Goal: Information Seeking & Learning: Learn about a topic

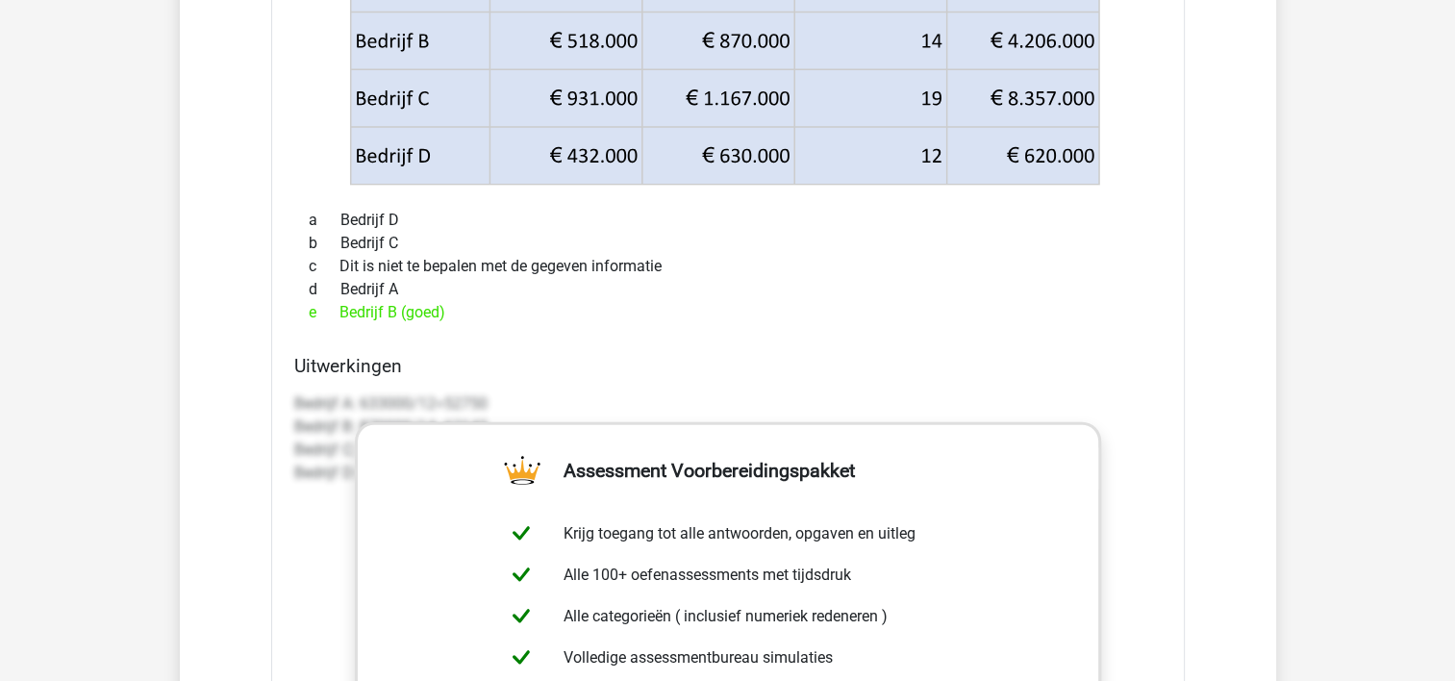
scroll to position [4544, 0]
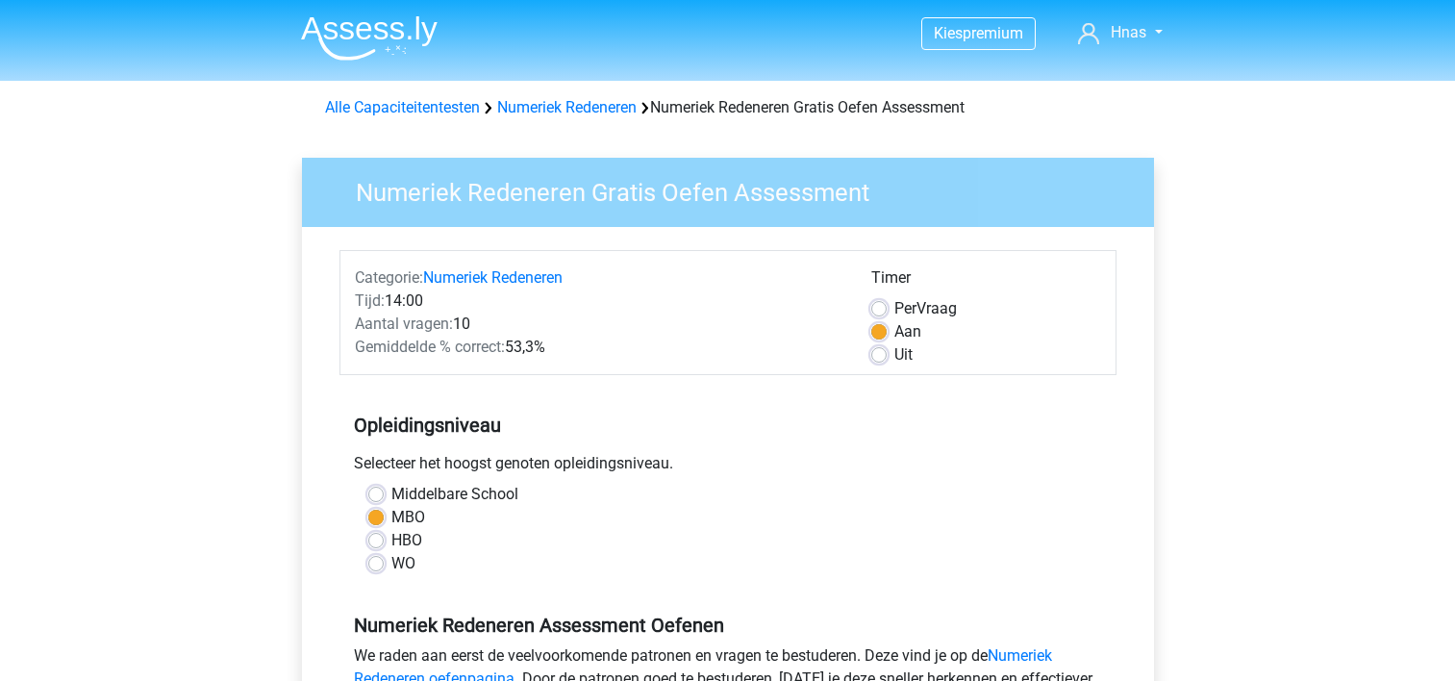
scroll to position [414, 0]
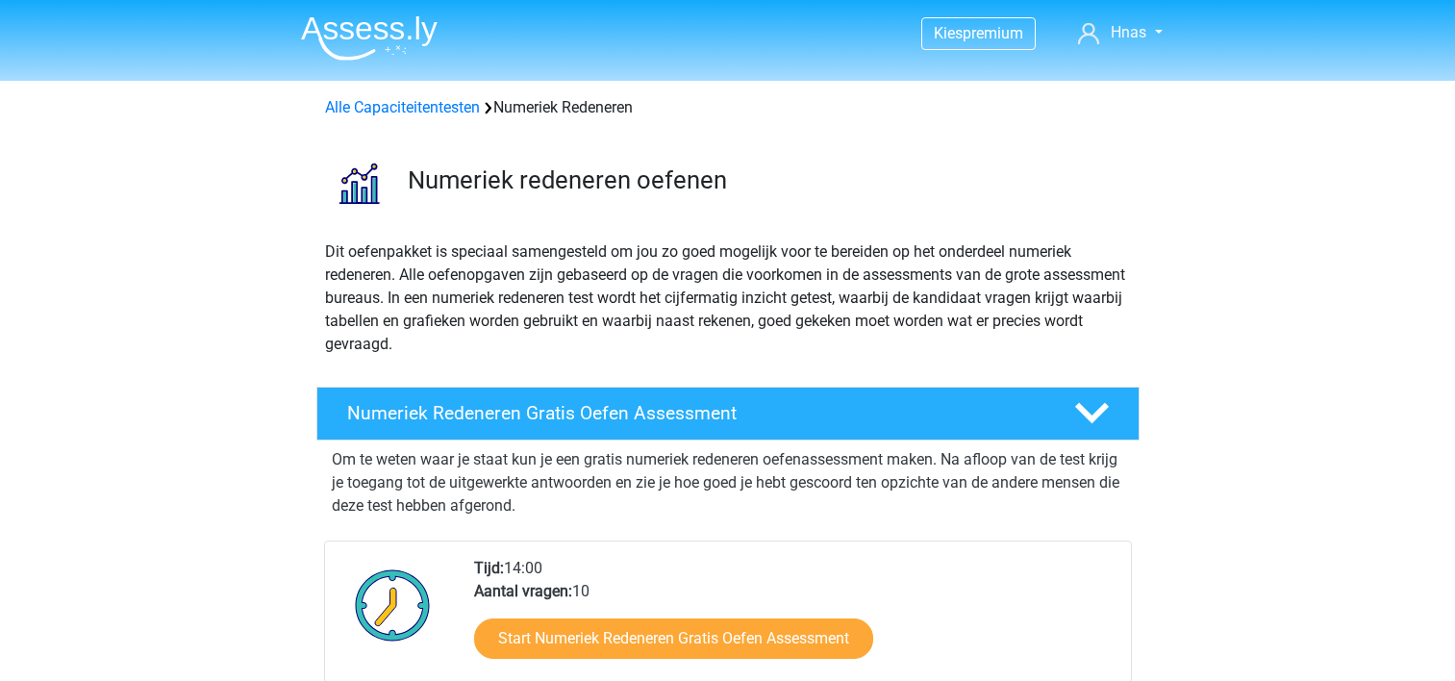
scroll to position [396, 0]
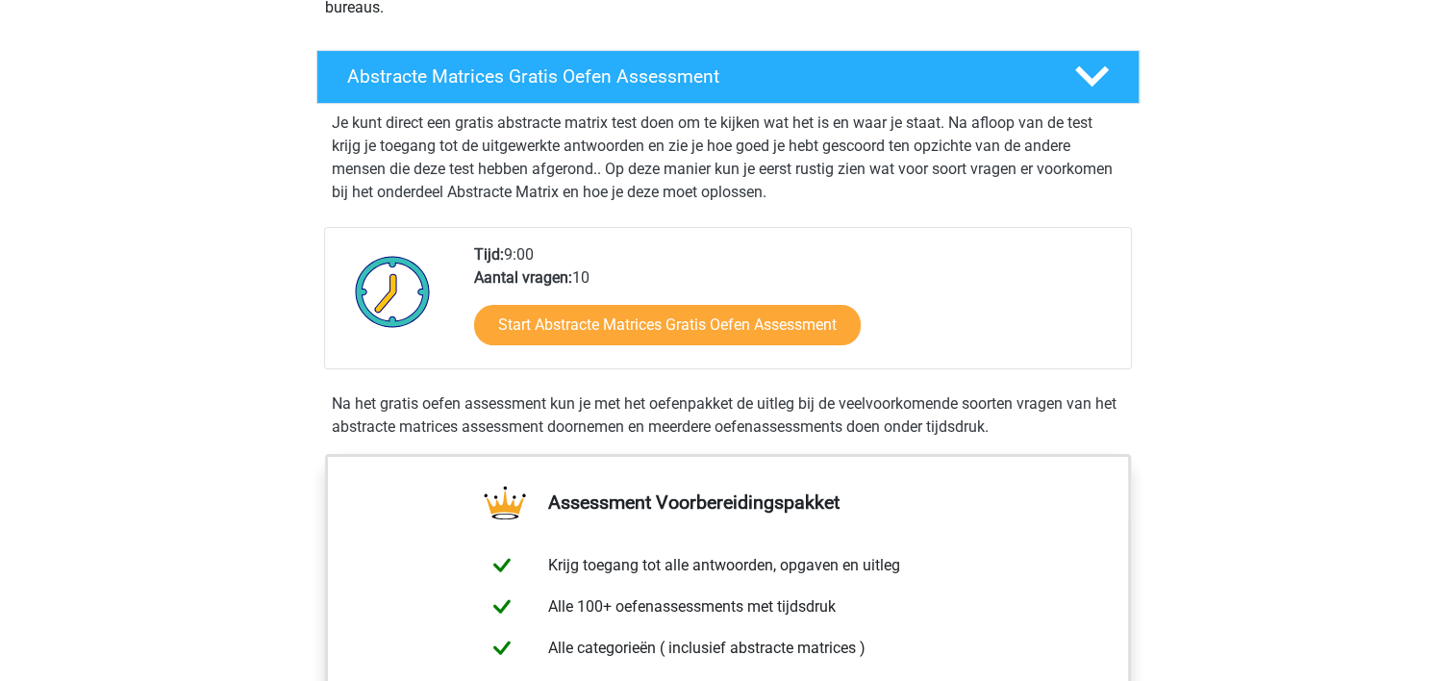
scroll to position [294, 0]
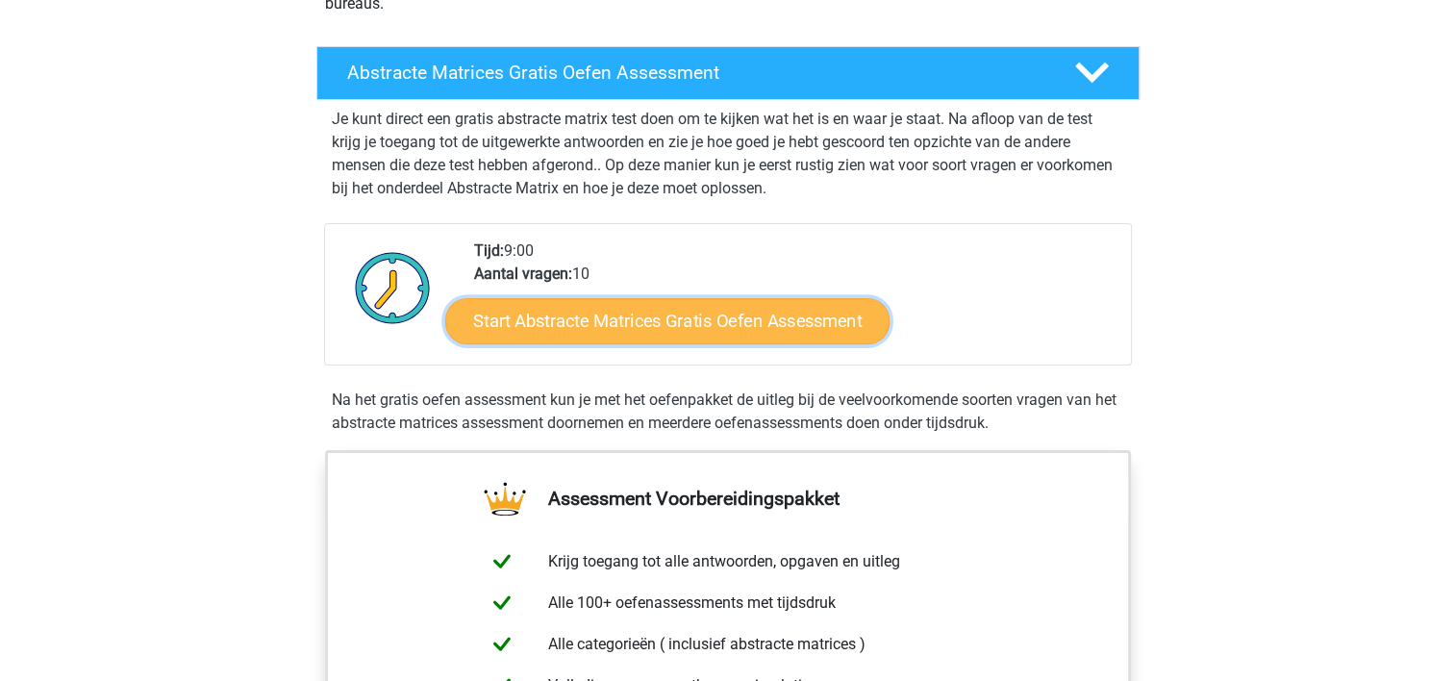
click at [581, 340] on link "Start Abstracte Matrices Gratis Oefen Assessment" at bounding box center [667, 320] width 444 height 46
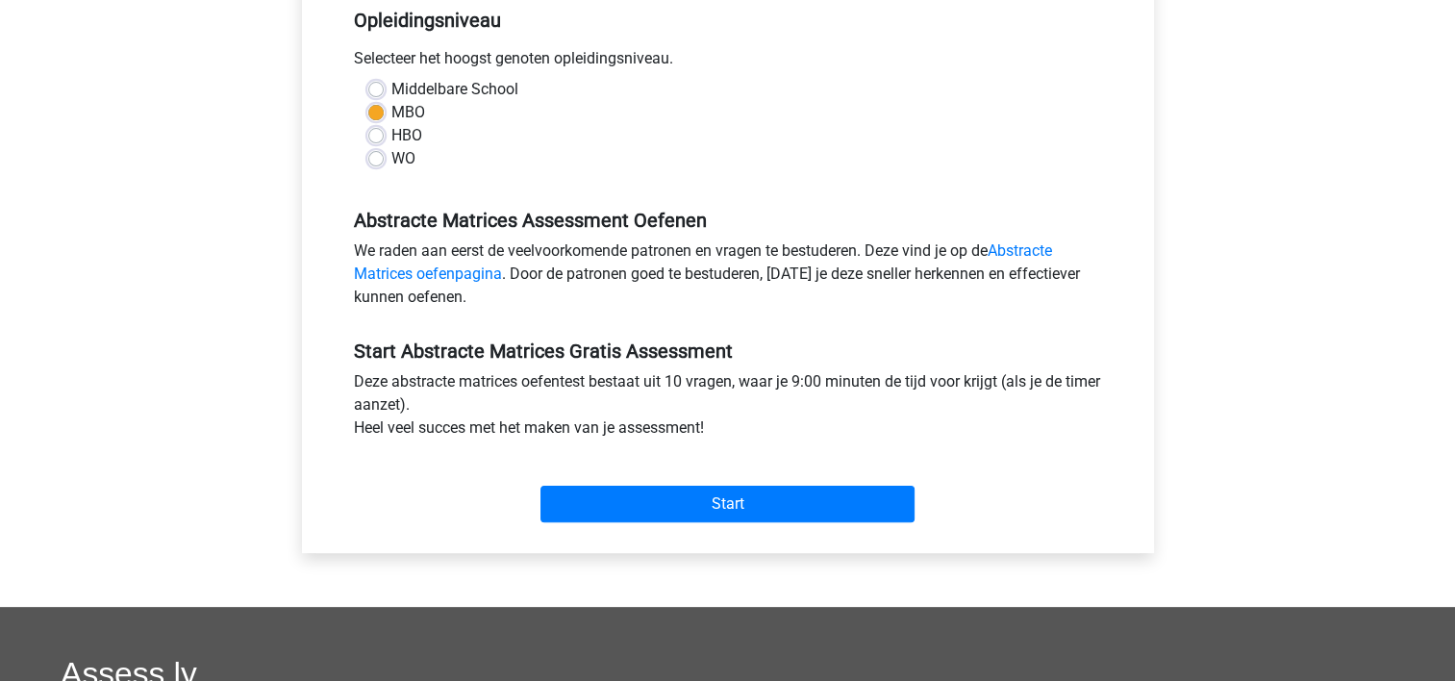
scroll to position [408, 0]
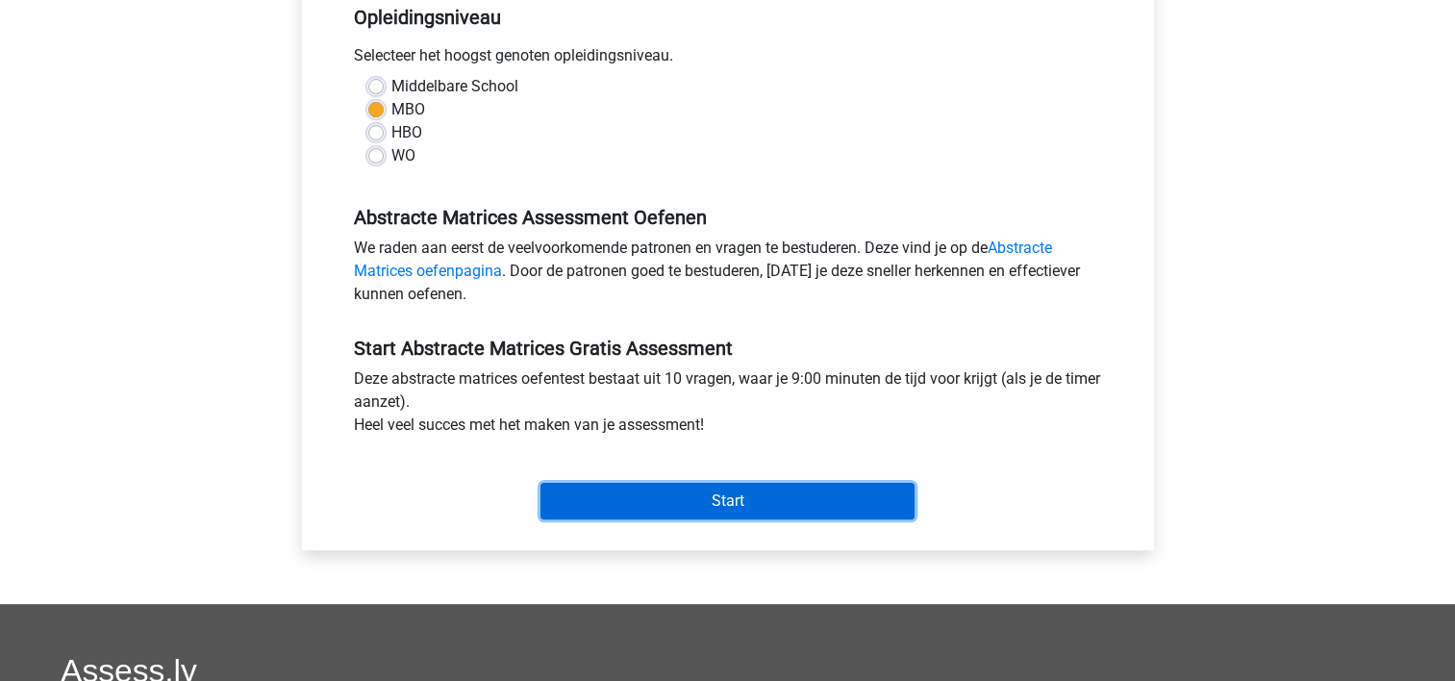
click at [741, 492] on input "Start" at bounding box center [728, 501] width 374 height 37
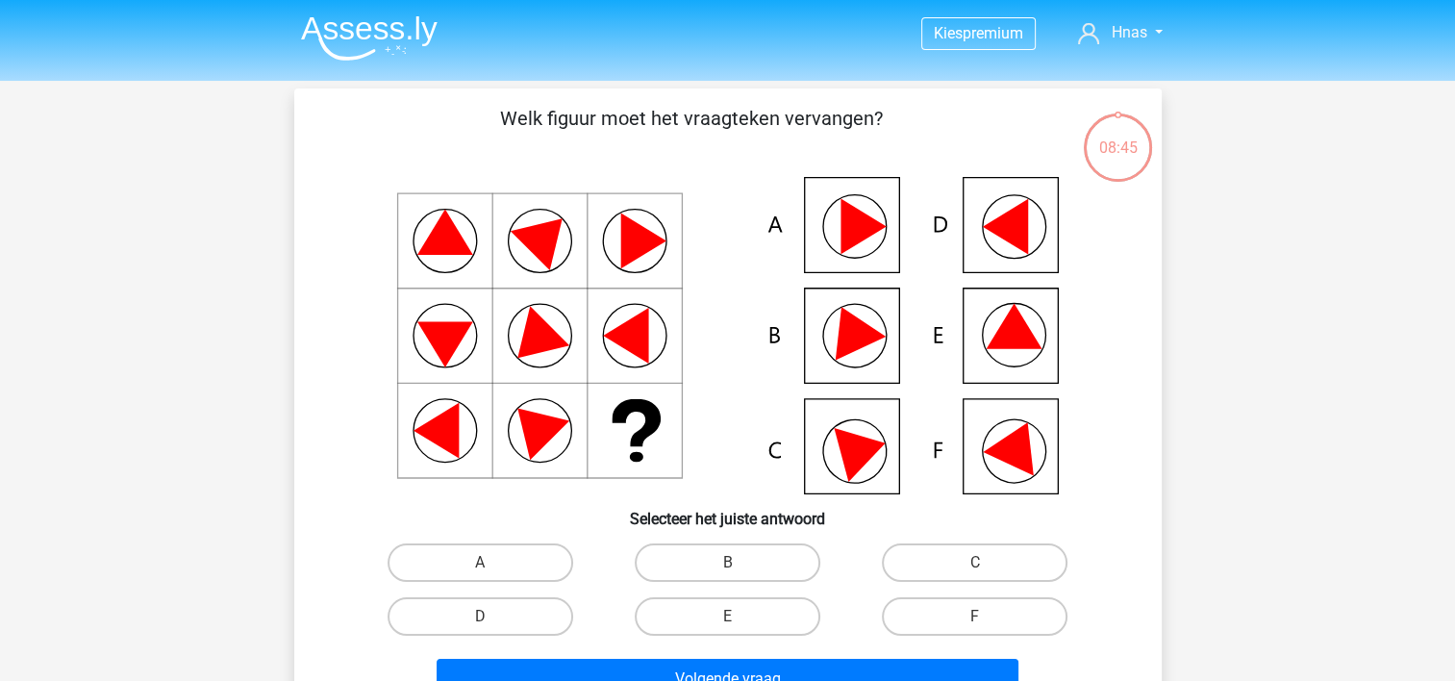
click at [1008, 351] on icon at bounding box center [727, 335] width 775 height 317
click at [743, 627] on label "E" at bounding box center [728, 616] width 186 height 38
click at [740, 627] on input "E" at bounding box center [733, 623] width 13 height 13
radio input "true"
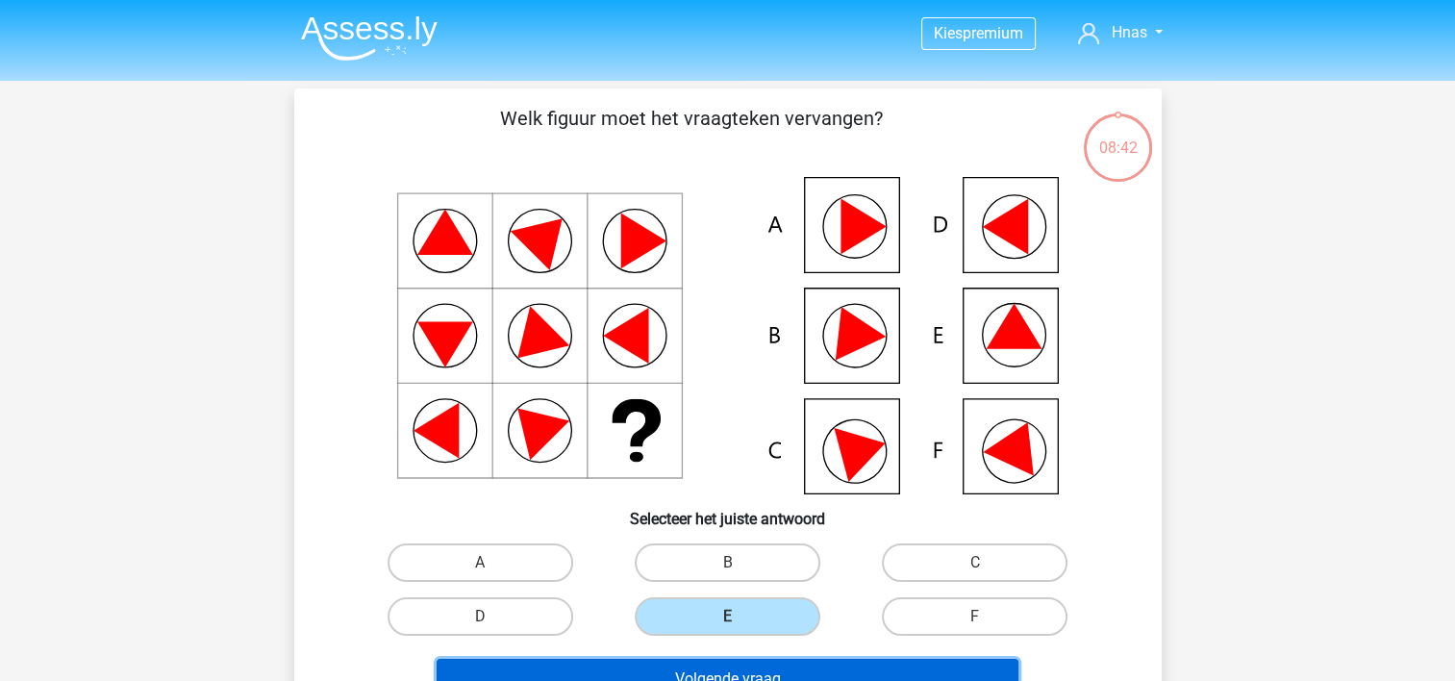
click at [742, 667] on button "Volgende vraag" at bounding box center [728, 679] width 582 height 40
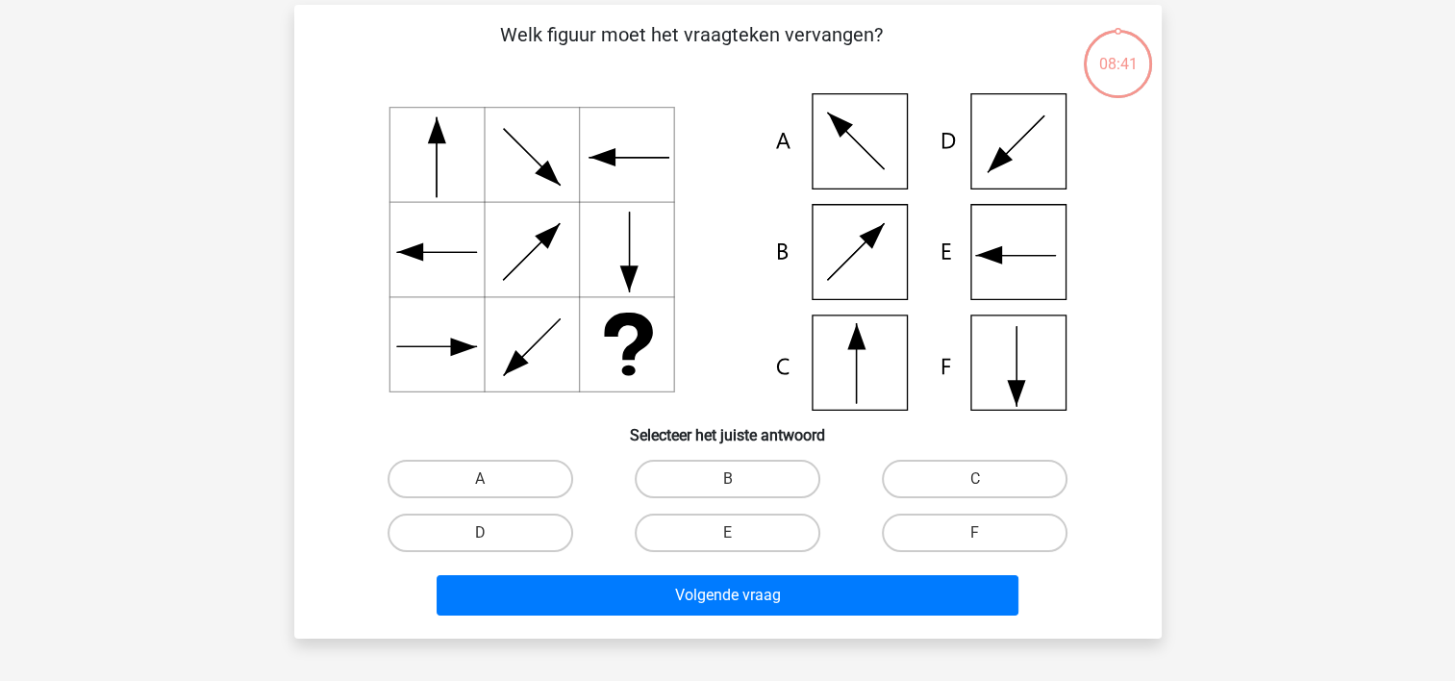
scroll to position [88, 0]
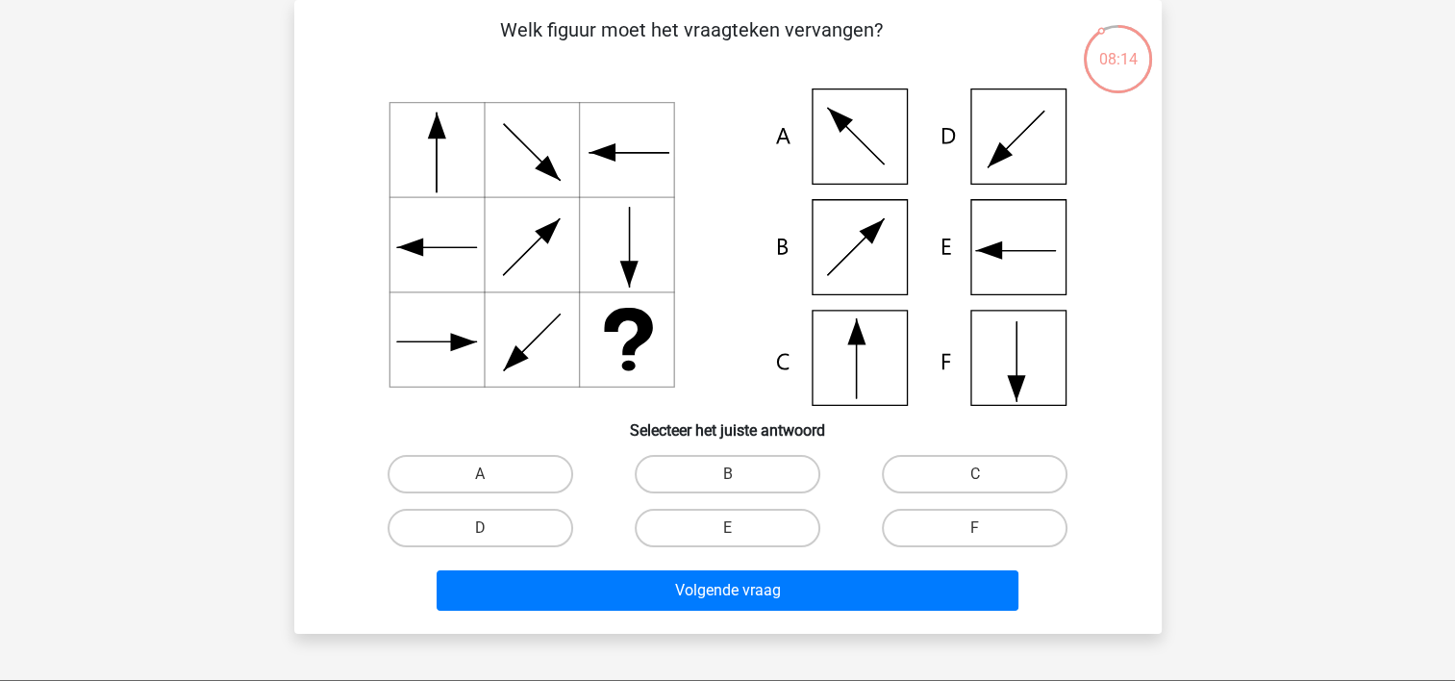
click at [858, 352] on icon at bounding box center [727, 246] width 775 height 317
click at [905, 467] on label "C" at bounding box center [975, 474] width 186 height 38
click at [975, 474] on input "C" at bounding box center [981, 480] width 13 height 13
radio input "true"
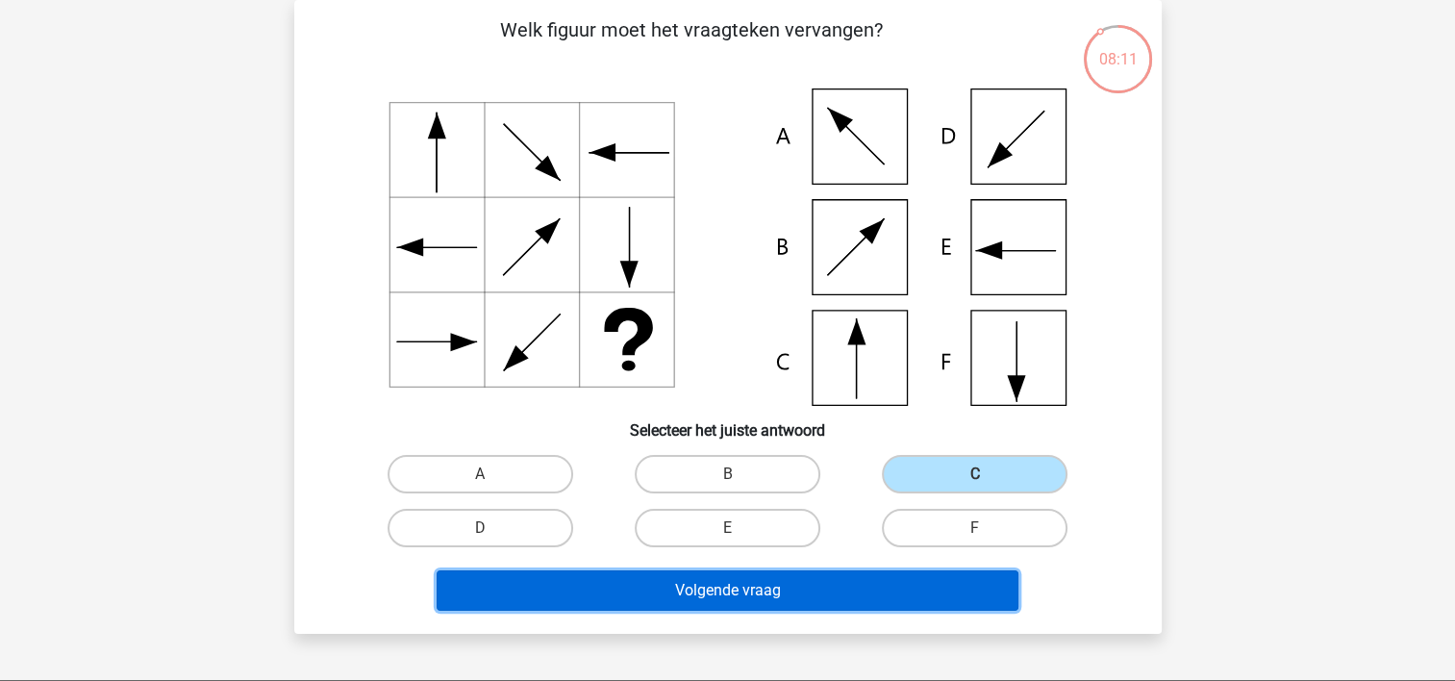
click at [773, 582] on button "Volgende vraag" at bounding box center [728, 590] width 582 height 40
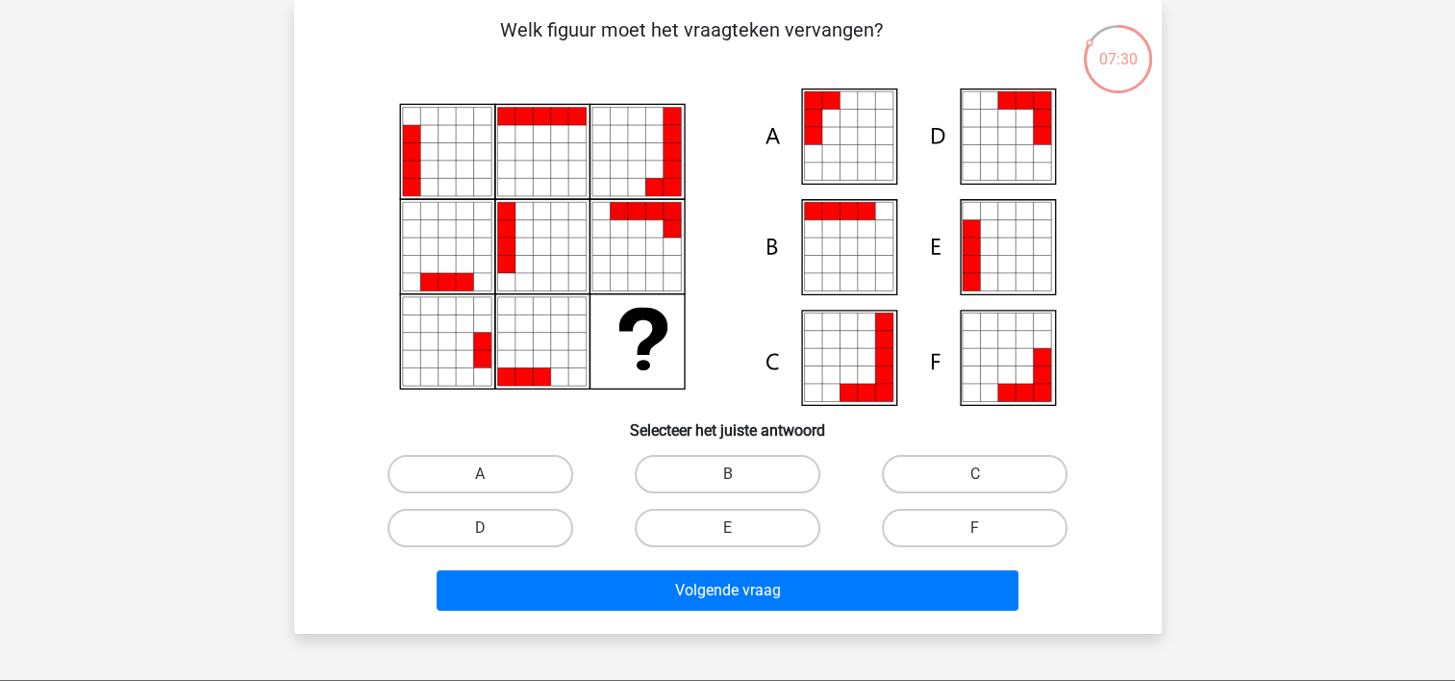
click at [1038, 127] on icon at bounding box center [1041, 135] width 17 height 17
click at [512, 527] on label "D" at bounding box center [481, 528] width 186 height 38
click at [492, 528] on input "D" at bounding box center [486, 534] width 13 height 13
radio input "true"
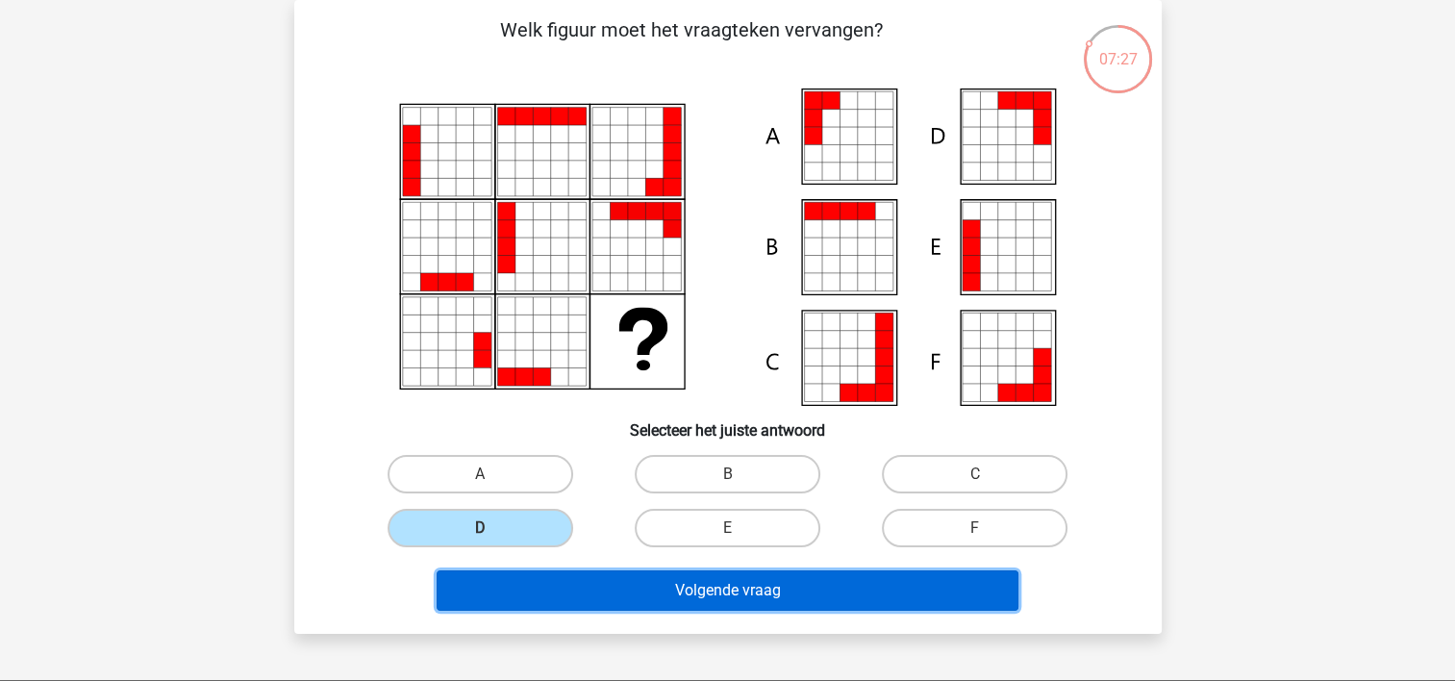
click at [711, 600] on button "Volgende vraag" at bounding box center [728, 590] width 582 height 40
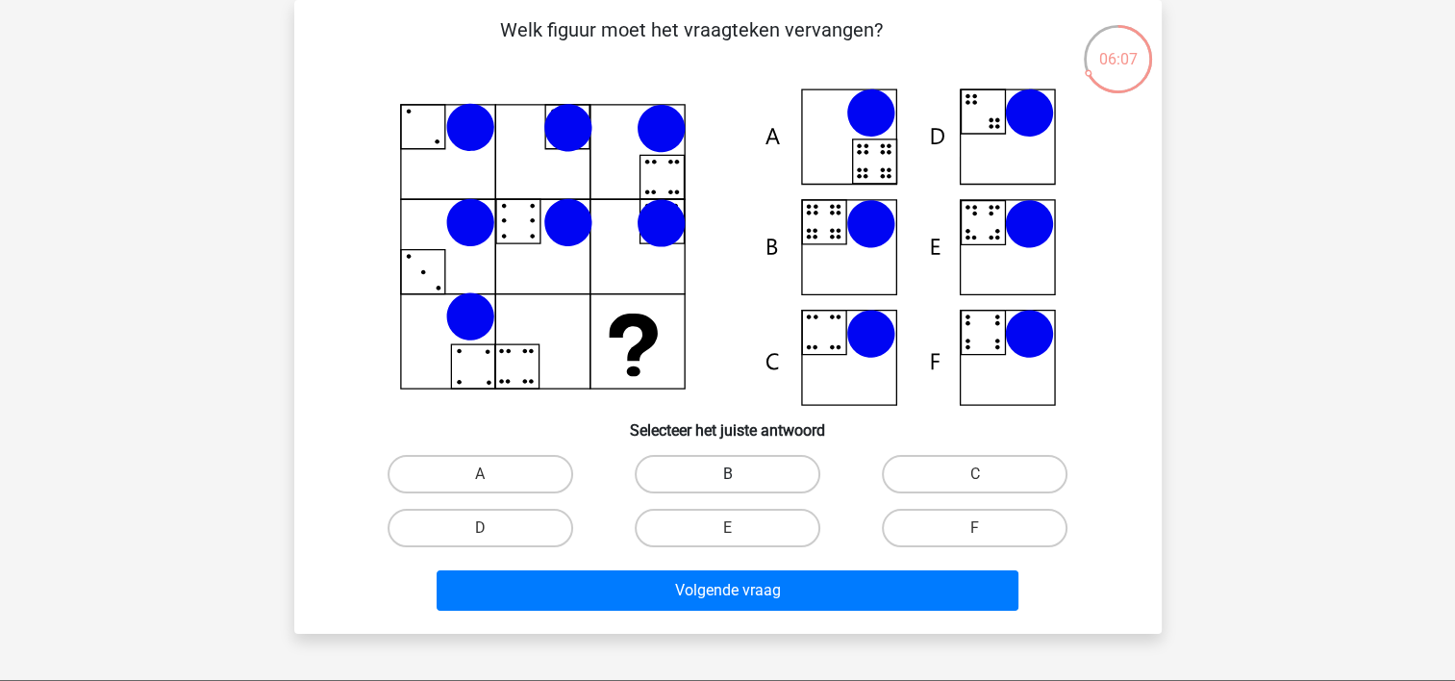
click at [742, 477] on label "B" at bounding box center [728, 474] width 186 height 38
click at [740, 477] on input "B" at bounding box center [733, 480] width 13 height 13
radio input "true"
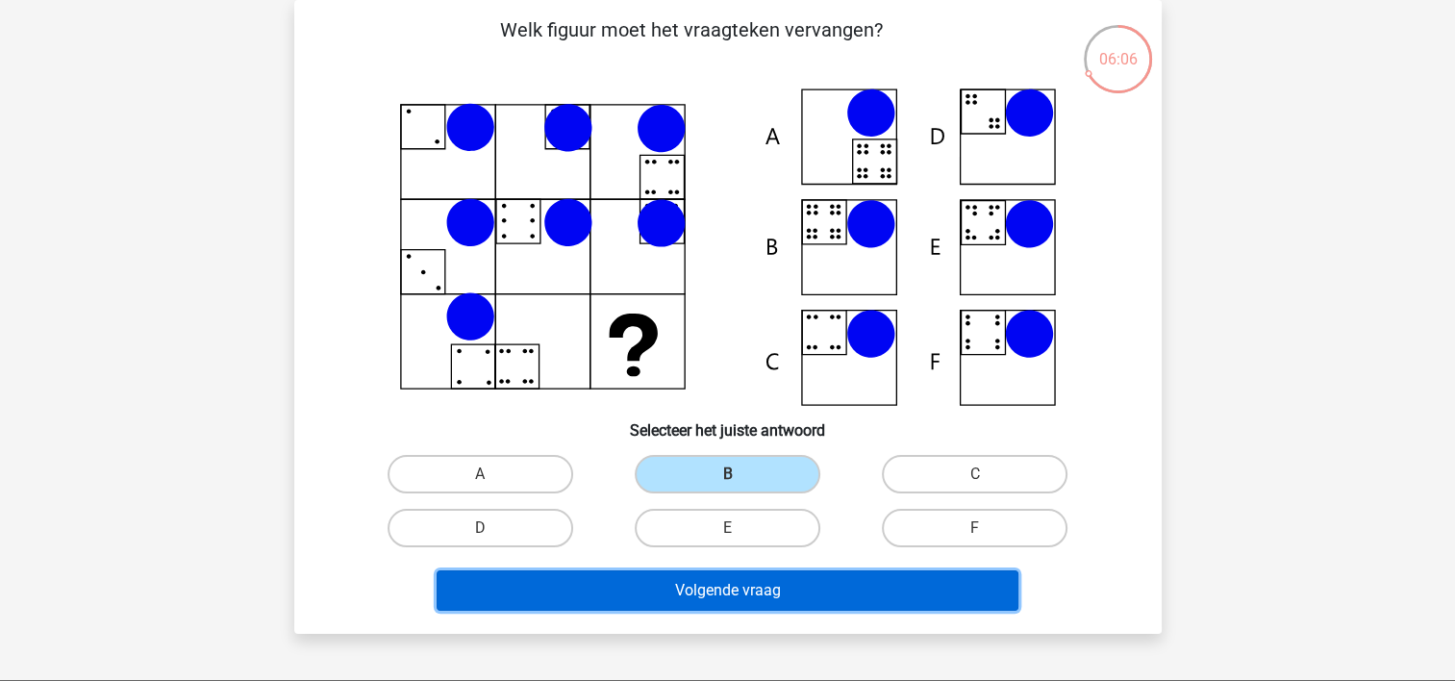
click at [743, 596] on button "Volgende vraag" at bounding box center [728, 590] width 582 height 40
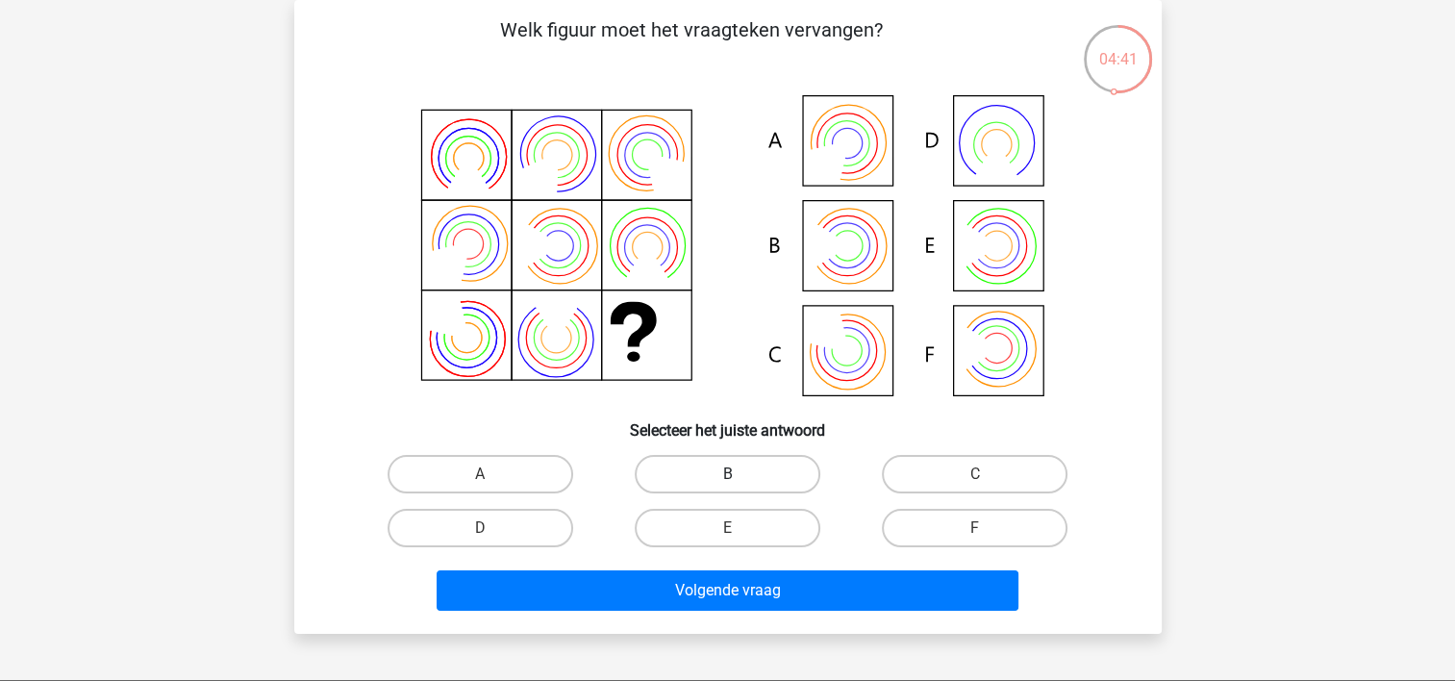
click at [729, 469] on label "B" at bounding box center [728, 474] width 186 height 38
click at [729, 474] on input "B" at bounding box center [733, 480] width 13 height 13
radio input "true"
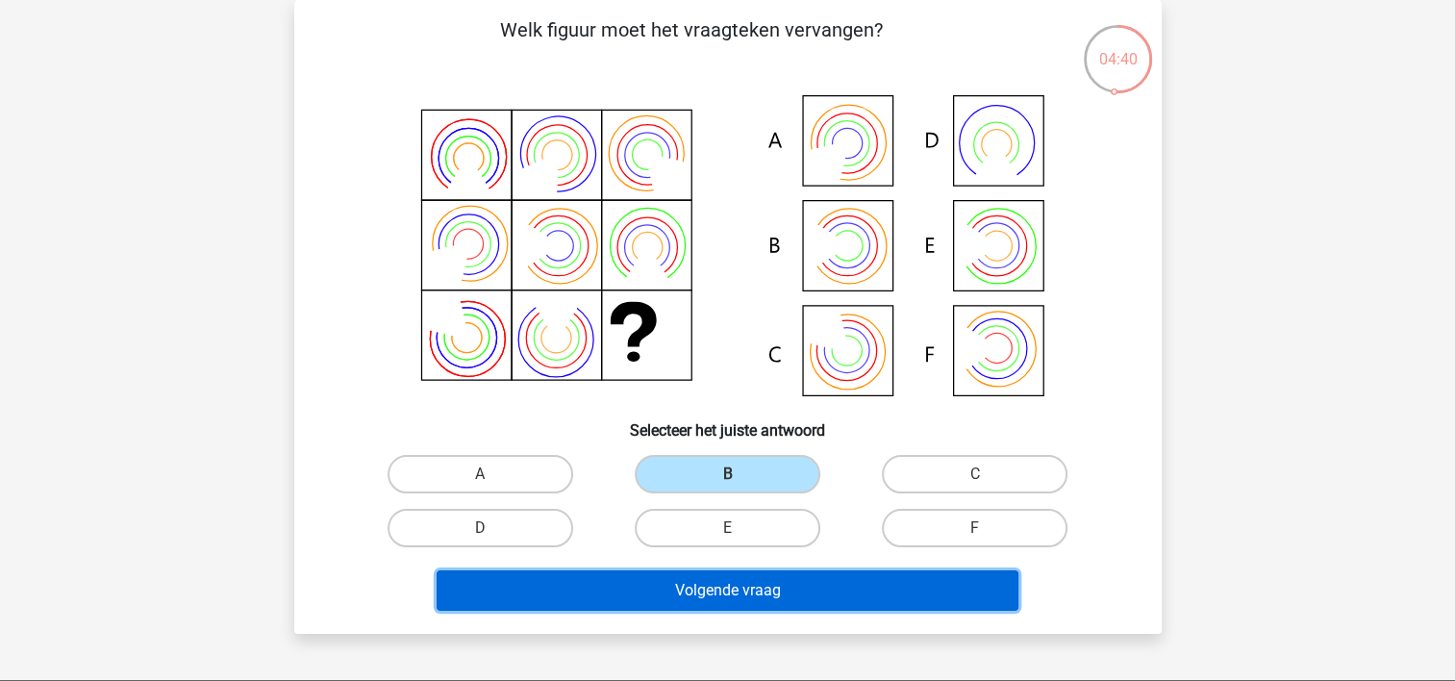
click at [721, 604] on button "Volgende vraag" at bounding box center [728, 590] width 582 height 40
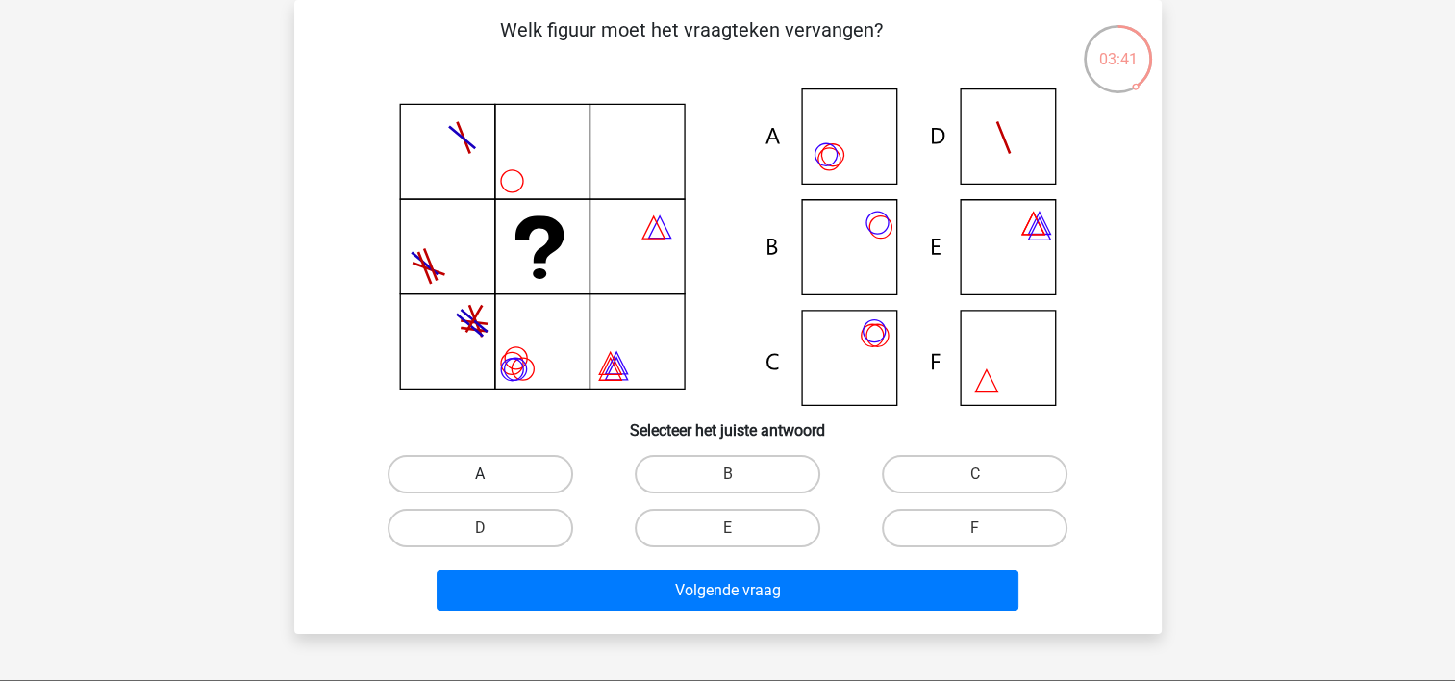
click at [497, 481] on label "A" at bounding box center [481, 474] width 186 height 38
click at [492, 481] on input "A" at bounding box center [486, 480] width 13 height 13
radio input "true"
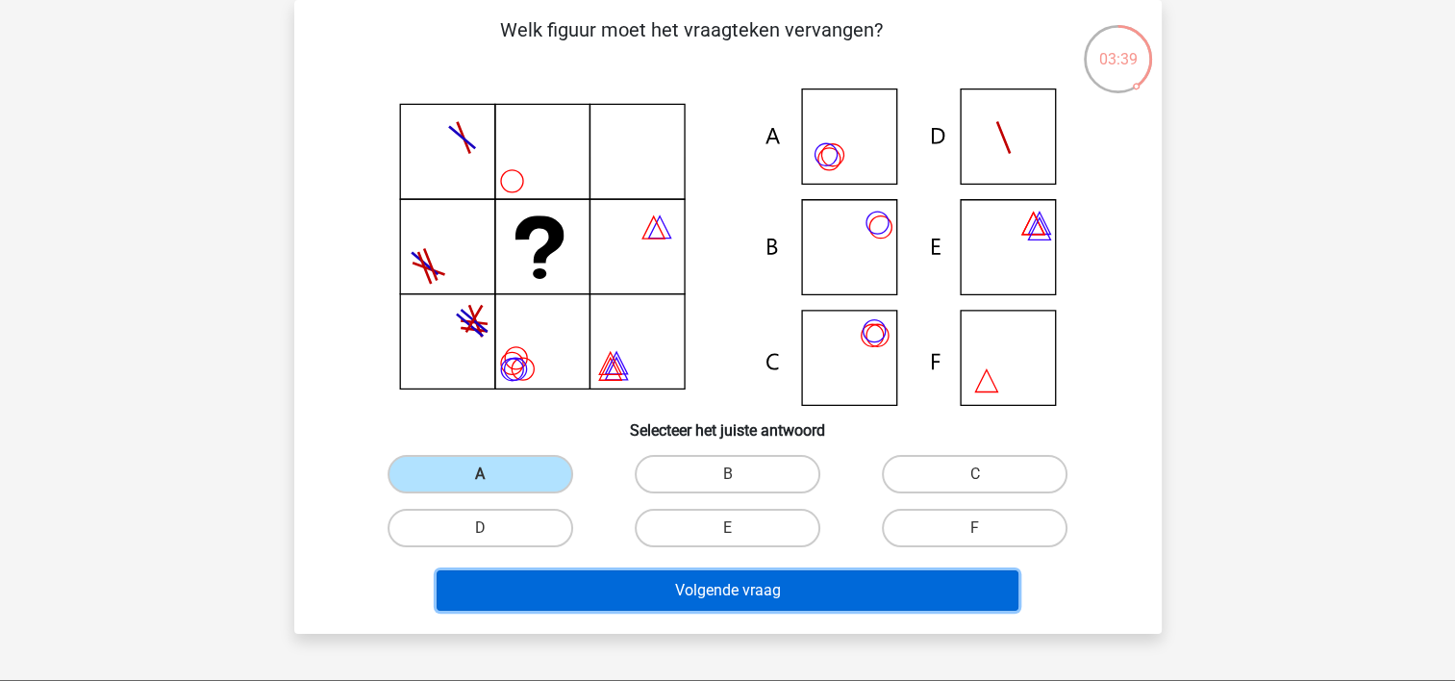
click at [631, 599] on button "Volgende vraag" at bounding box center [728, 590] width 582 height 40
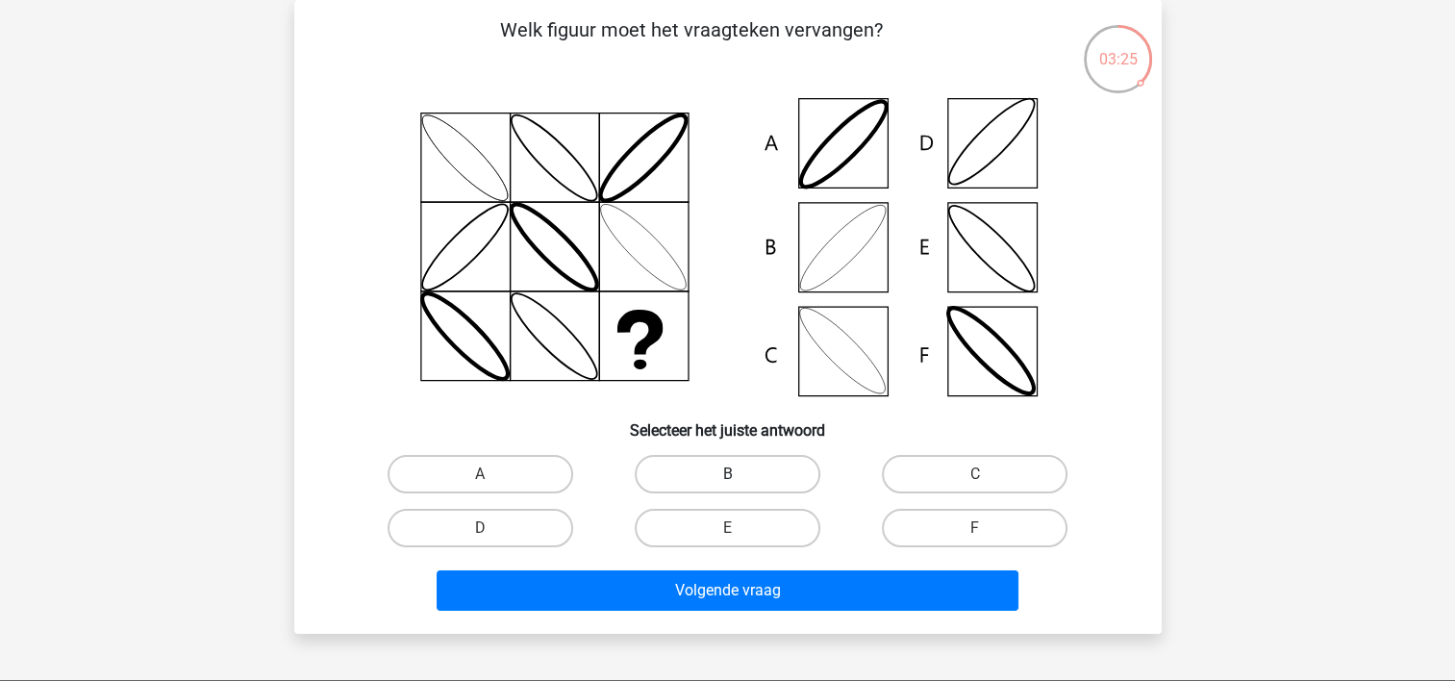
click at [714, 457] on label "B" at bounding box center [728, 474] width 186 height 38
click at [727, 474] on input "B" at bounding box center [733, 480] width 13 height 13
radio input "true"
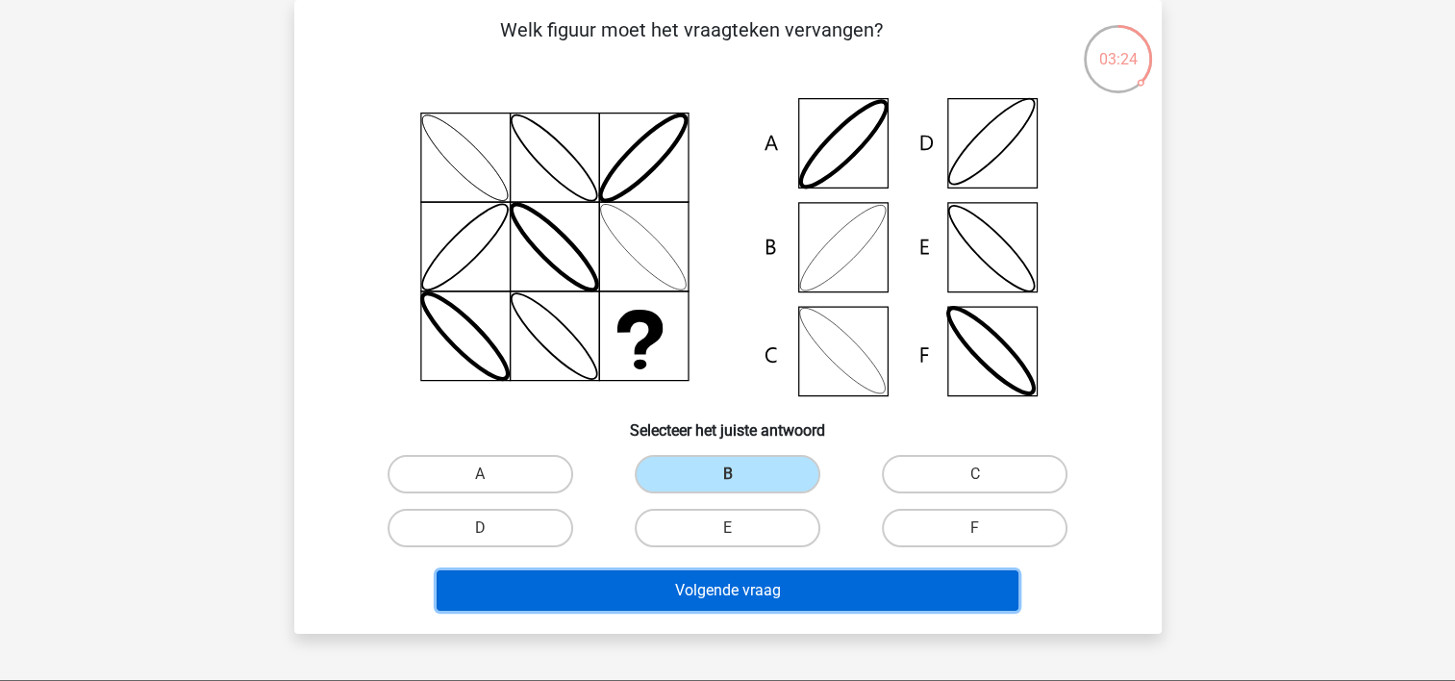
click at [710, 585] on button "Volgende vraag" at bounding box center [728, 590] width 582 height 40
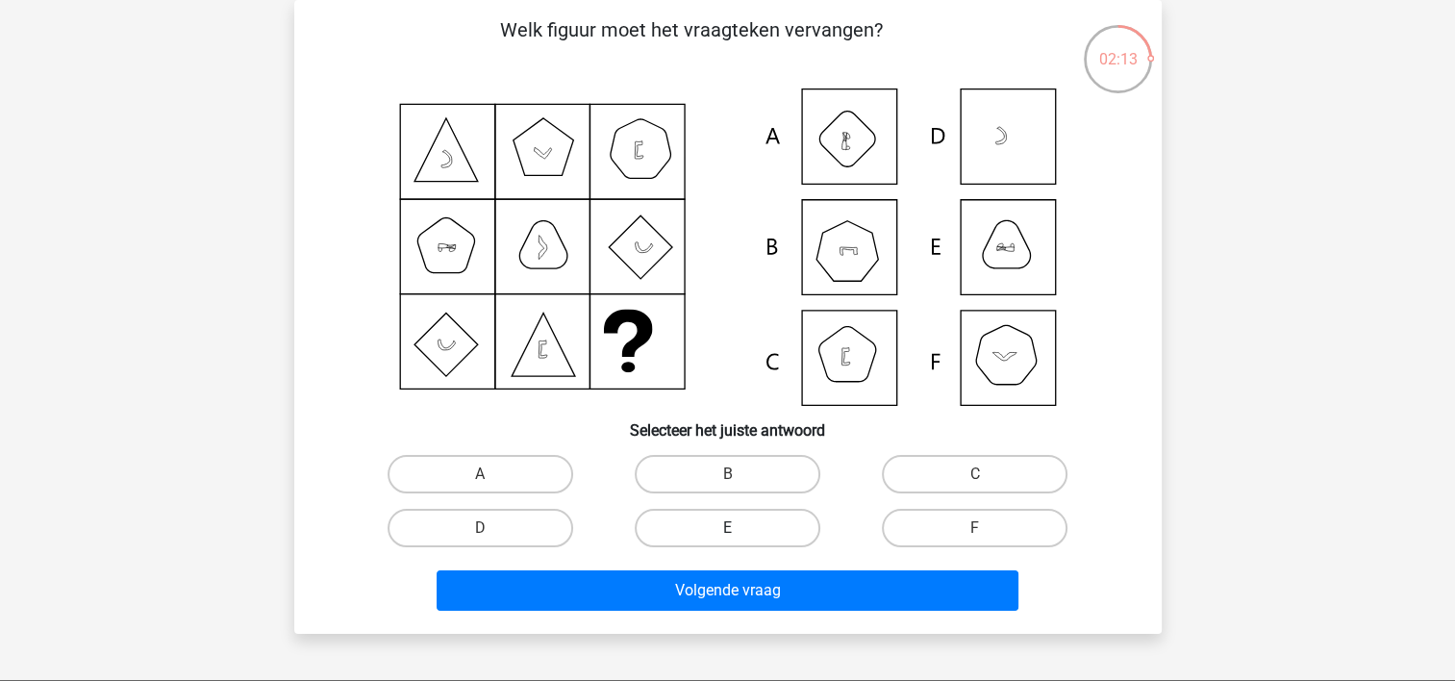
click at [743, 531] on label "E" at bounding box center [728, 528] width 186 height 38
click at [740, 531] on input "E" at bounding box center [733, 534] width 13 height 13
radio input "true"
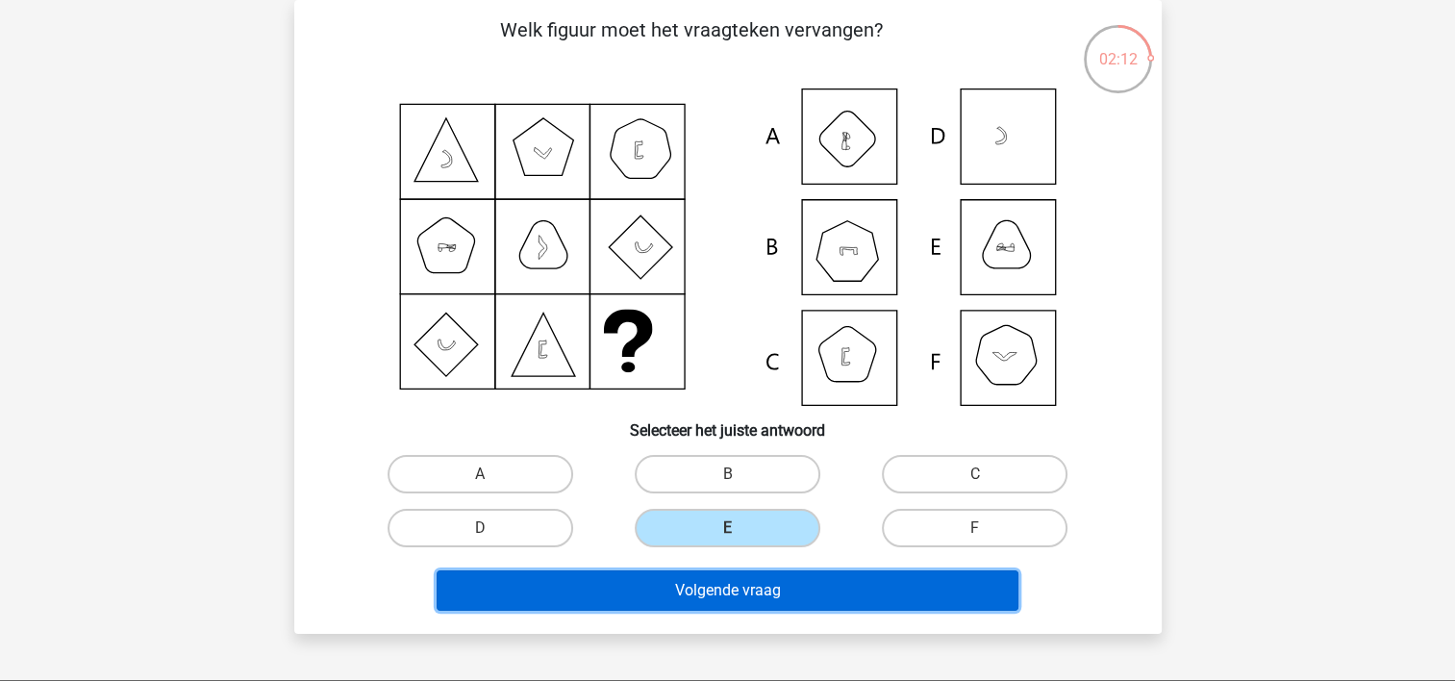
click at [740, 590] on button "Volgende vraag" at bounding box center [728, 590] width 582 height 40
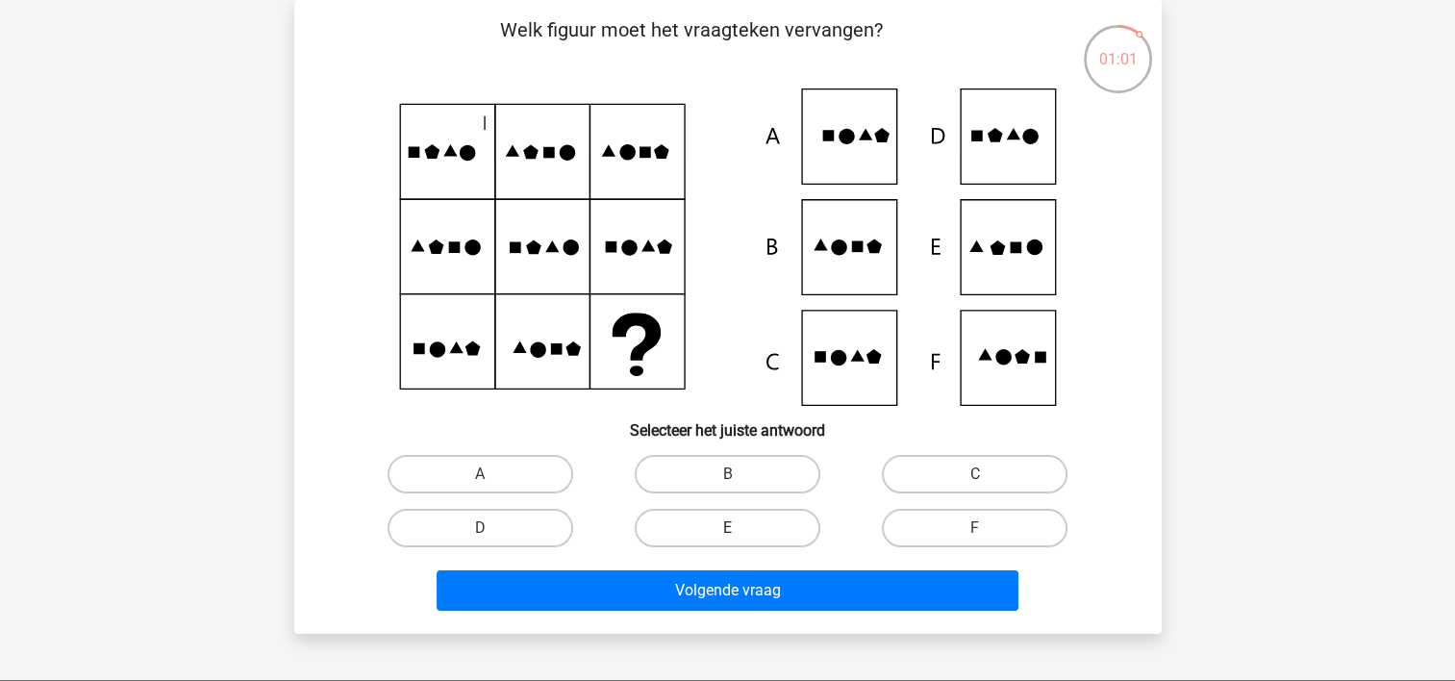
click at [708, 527] on label "E" at bounding box center [728, 528] width 186 height 38
click at [727, 528] on input "E" at bounding box center [733, 534] width 13 height 13
radio input "true"
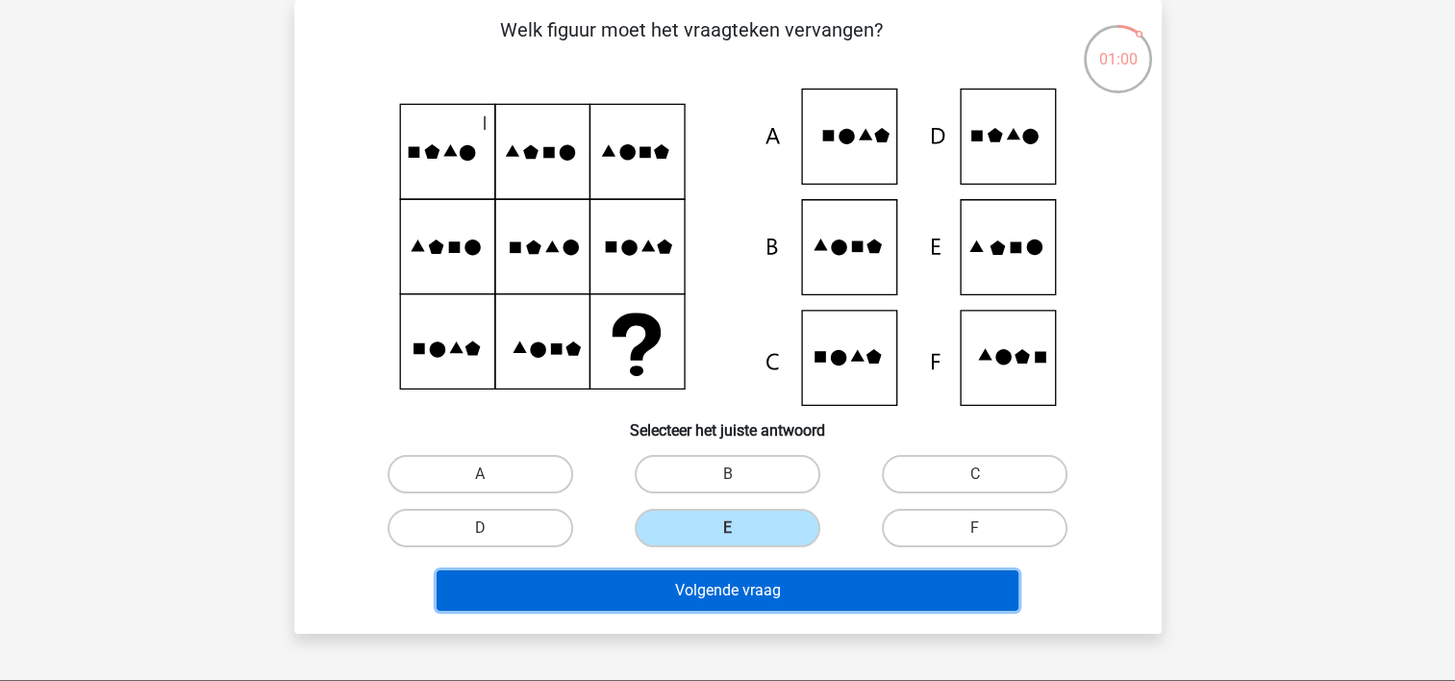
click at [708, 600] on button "Volgende vraag" at bounding box center [728, 590] width 582 height 40
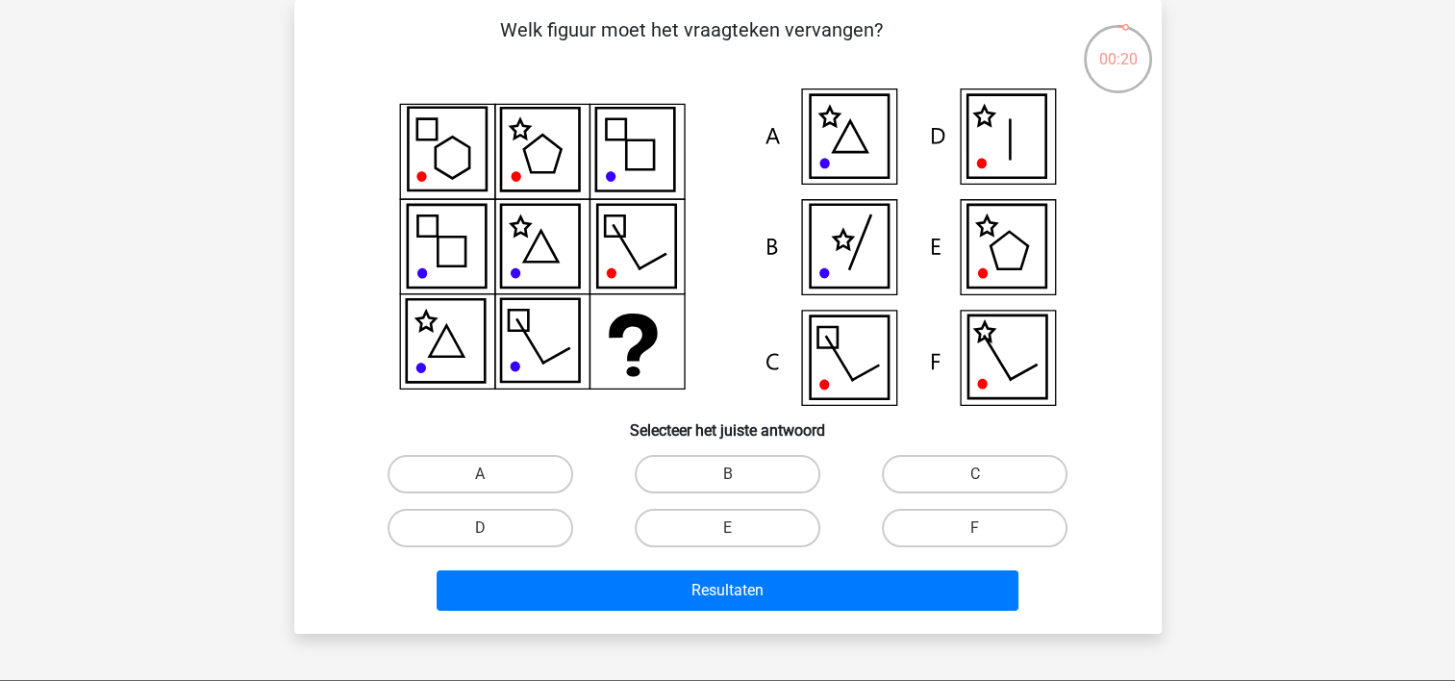
click at [731, 528] on input "E" at bounding box center [733, 534] width 13 height 13
radio input "true"
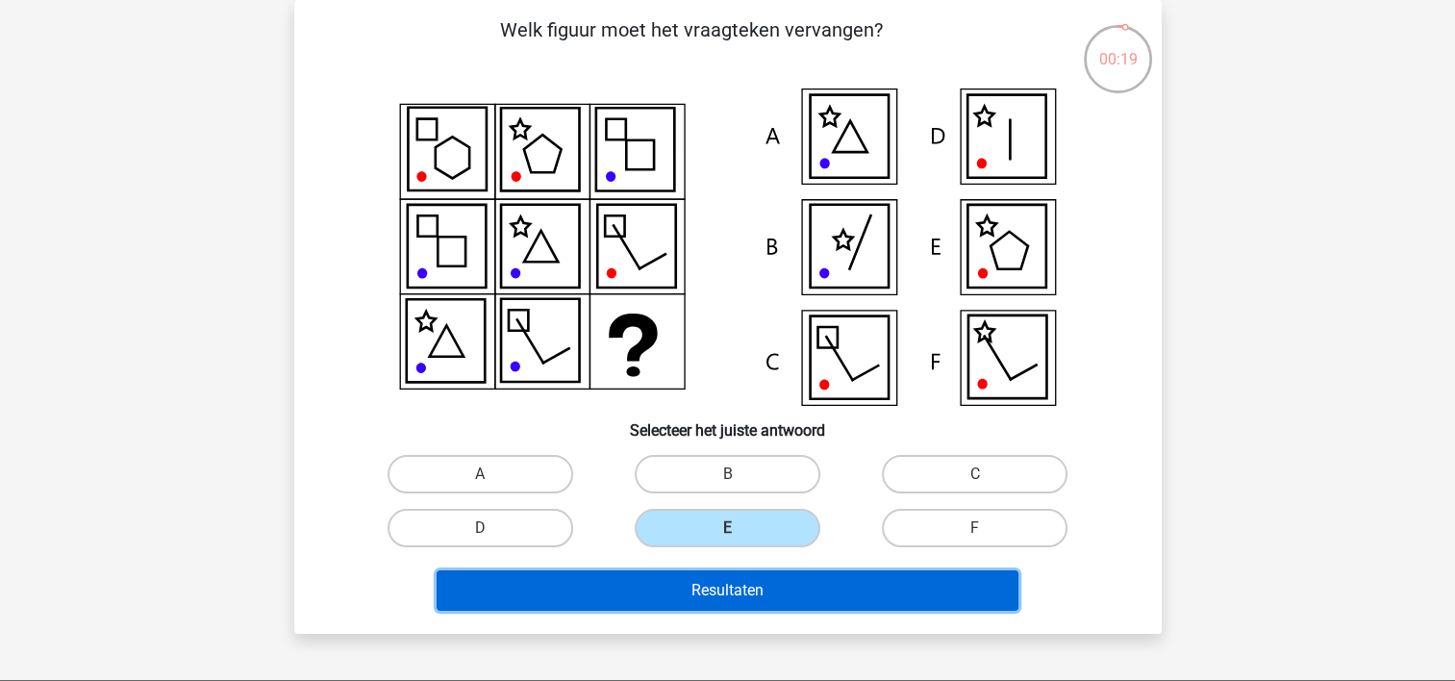
click at [727, 590] on button "Resultaten" at bounding box center [728, 590] width 582 height 40
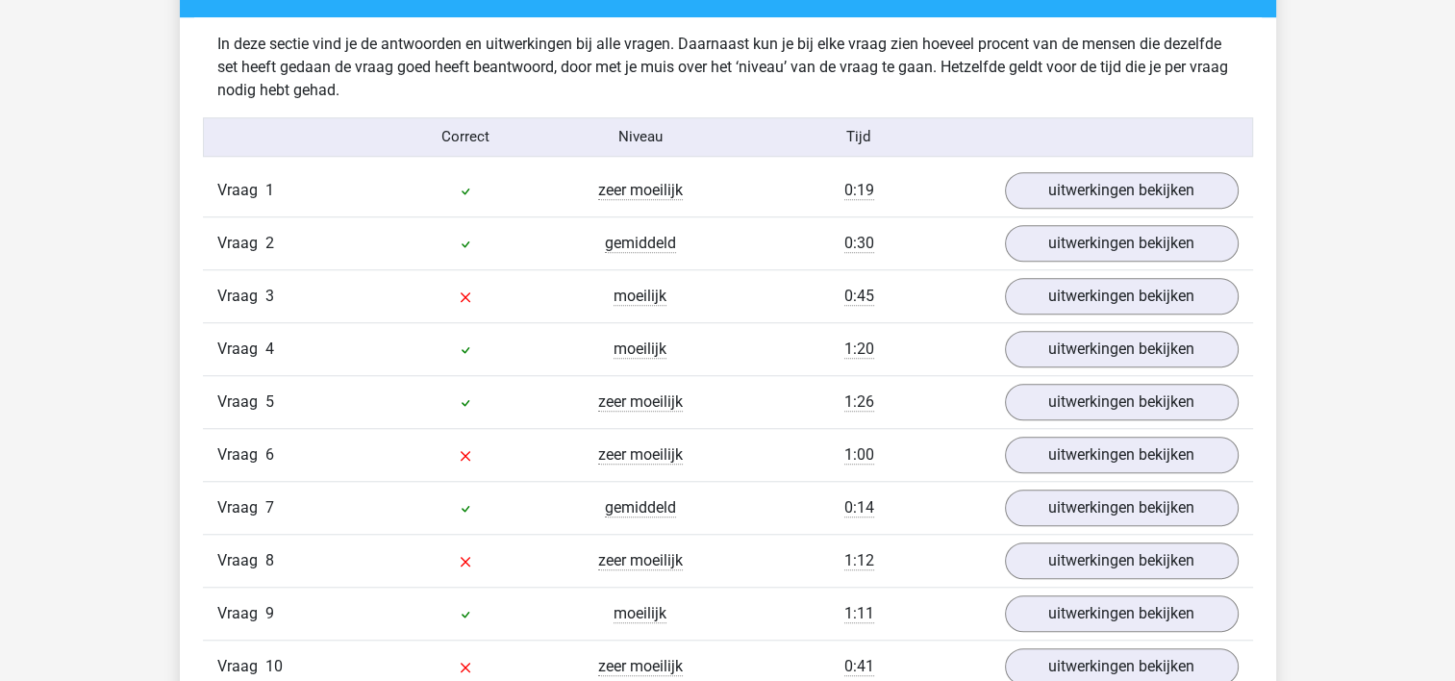
scroll to position [1526, 0]
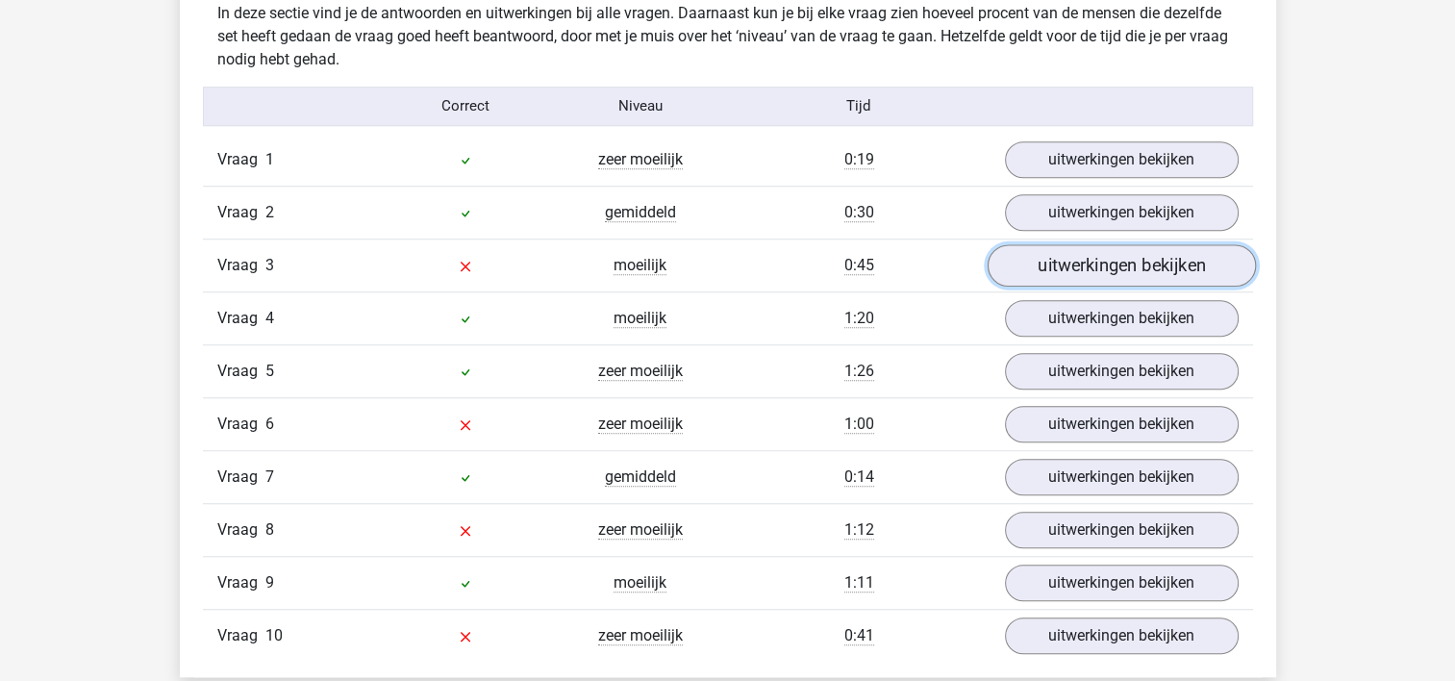
click at [1120, 265] on link "uitwerkingen bekijken" at bounding box center [1121, 265] width 268 height 42
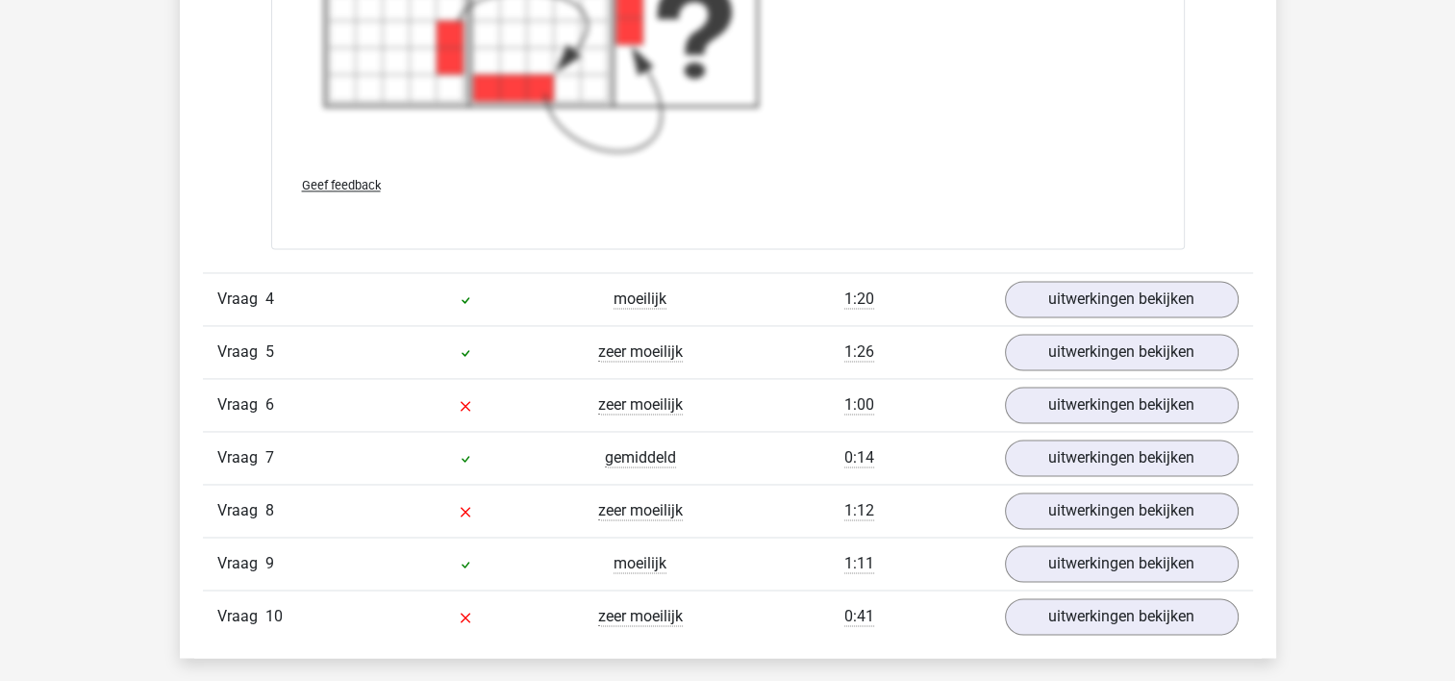
scroll to position [3045, 0]
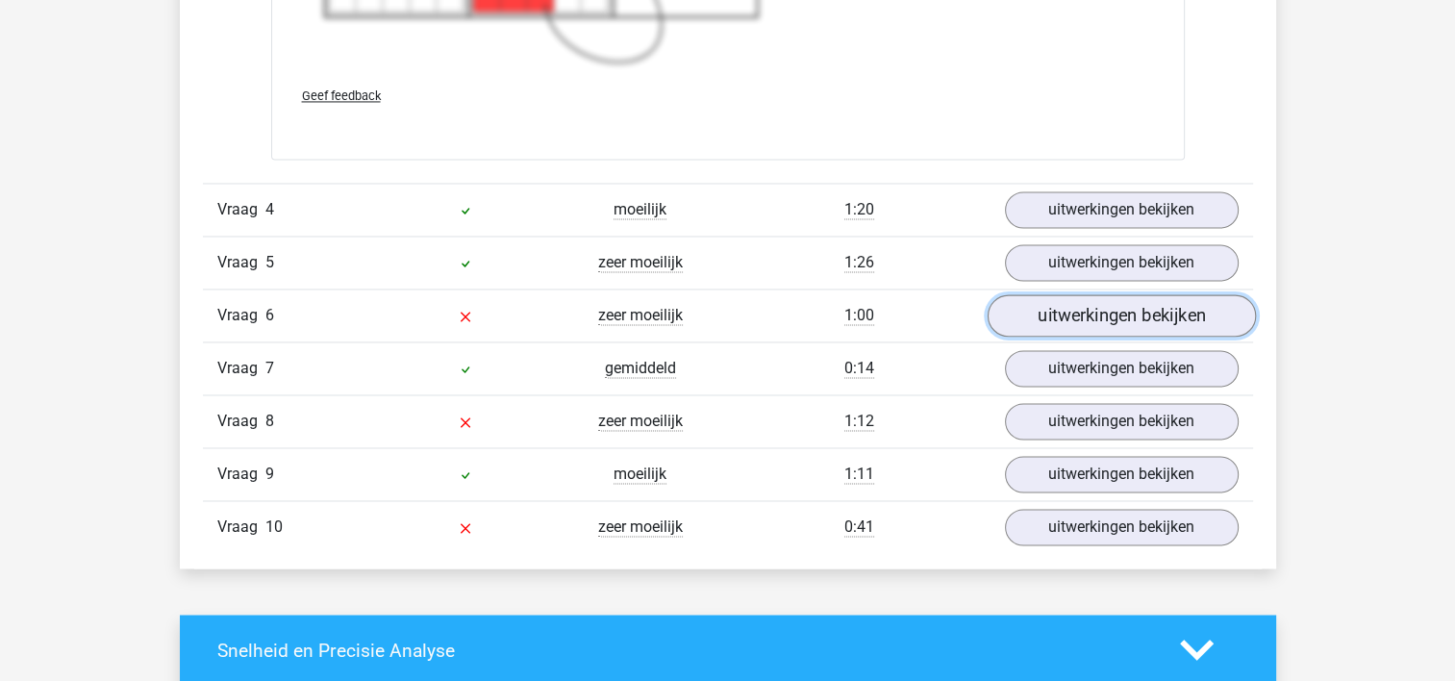
click at [1088, 313] on link "uitwerkingen bekijken" at bounding box center [1121, 315] width 268 height 42
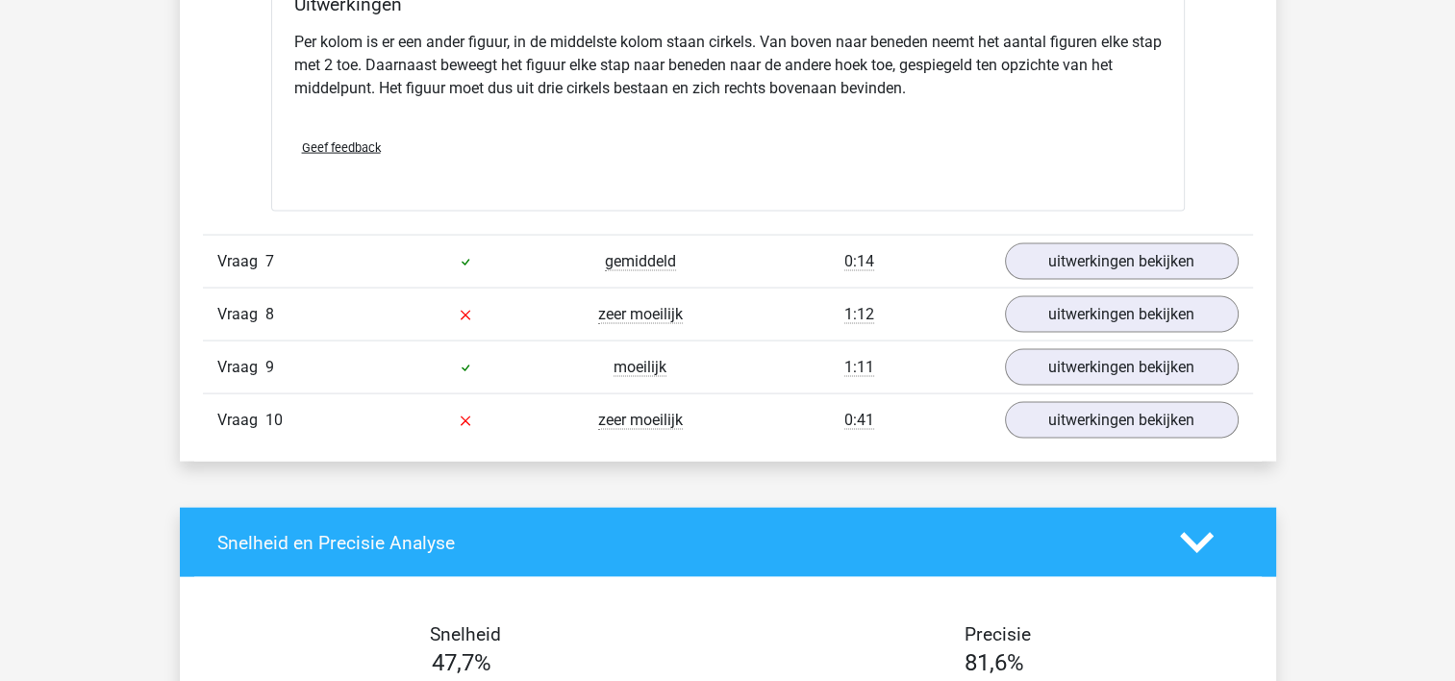
scroll to position [3951, 0]
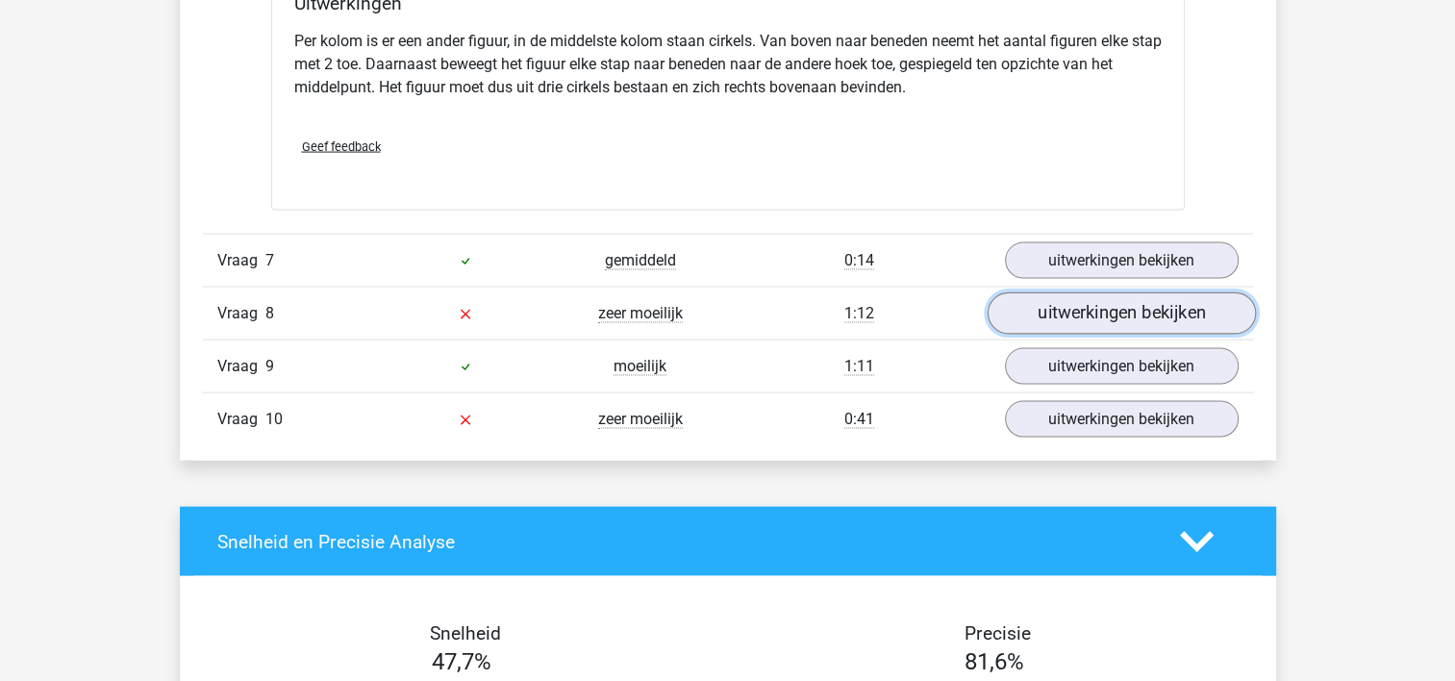
click at [1071, 315] on link "uitwerkingen bekijken" at bounding box center [1121, 313] width 268 height 42
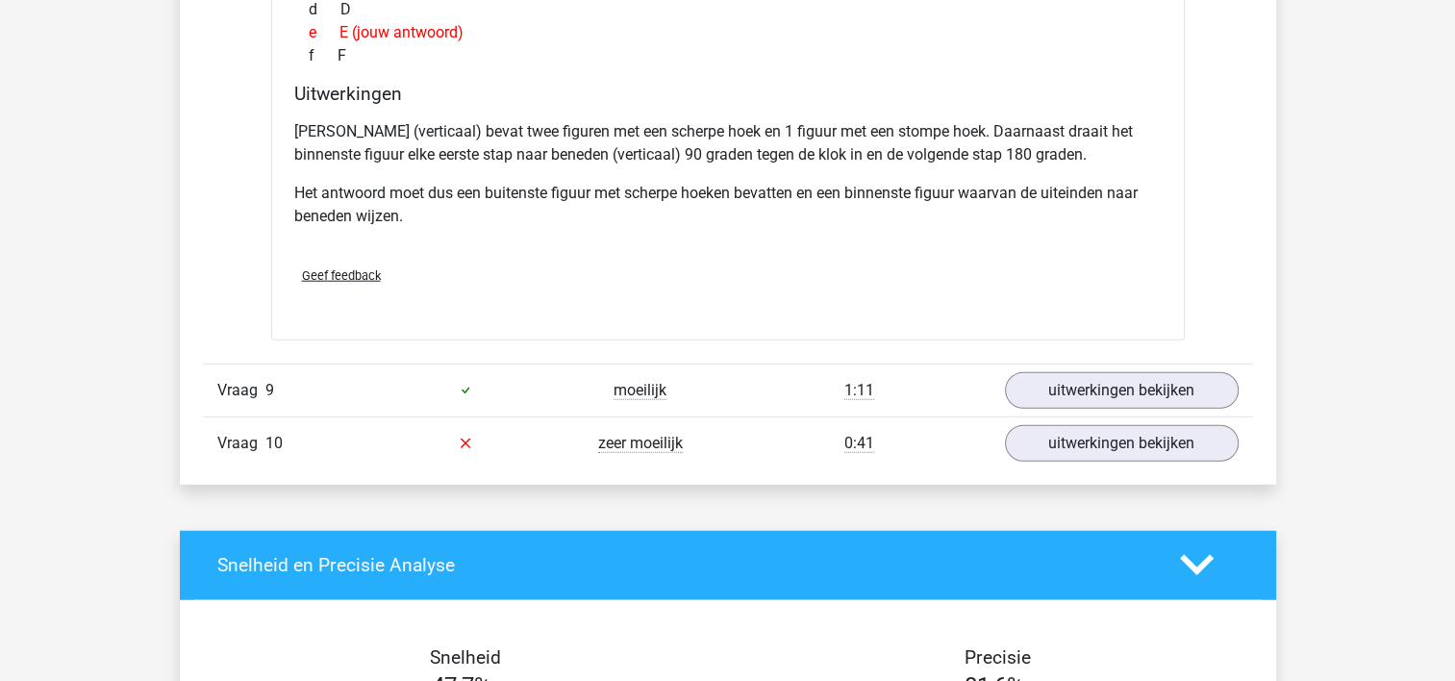
scroll to position [4762, 0]
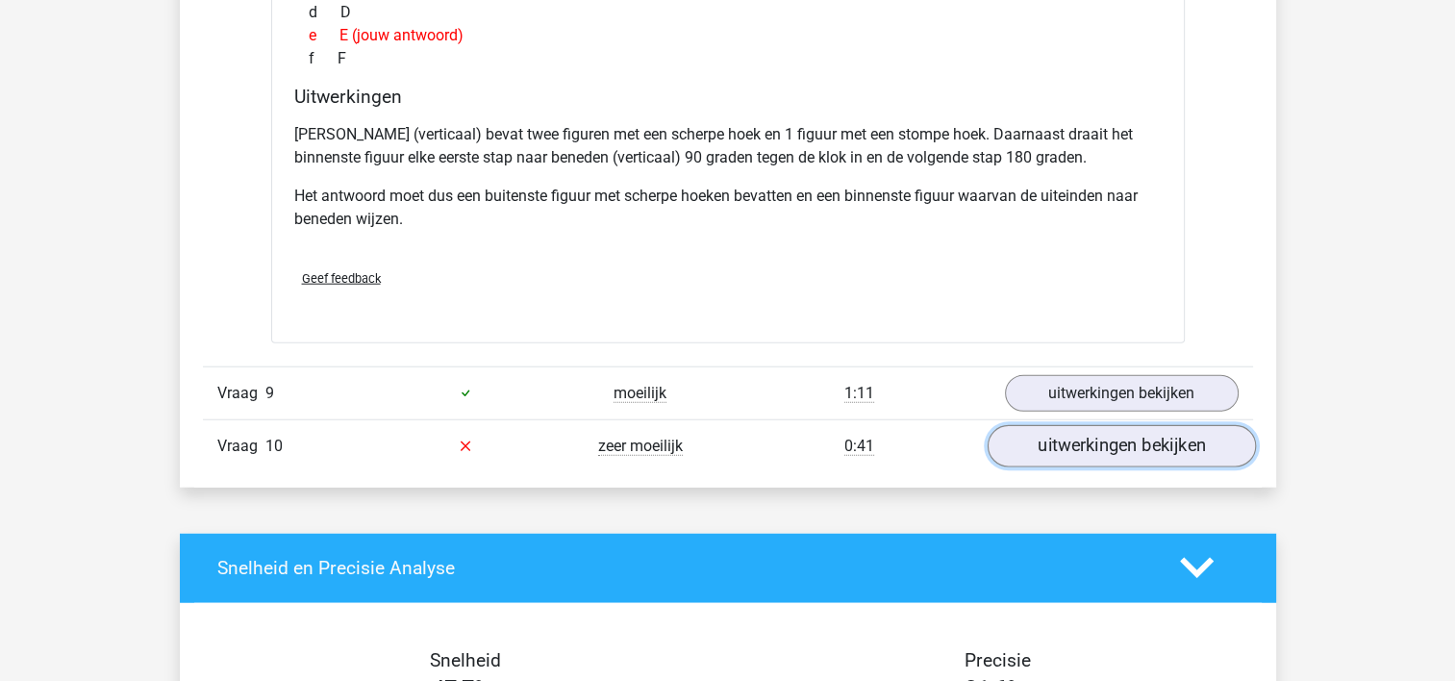
click at [1069, 443] on link "uitwerkingen bekijken" at bounding box center [1121, 446] width 268 height 42
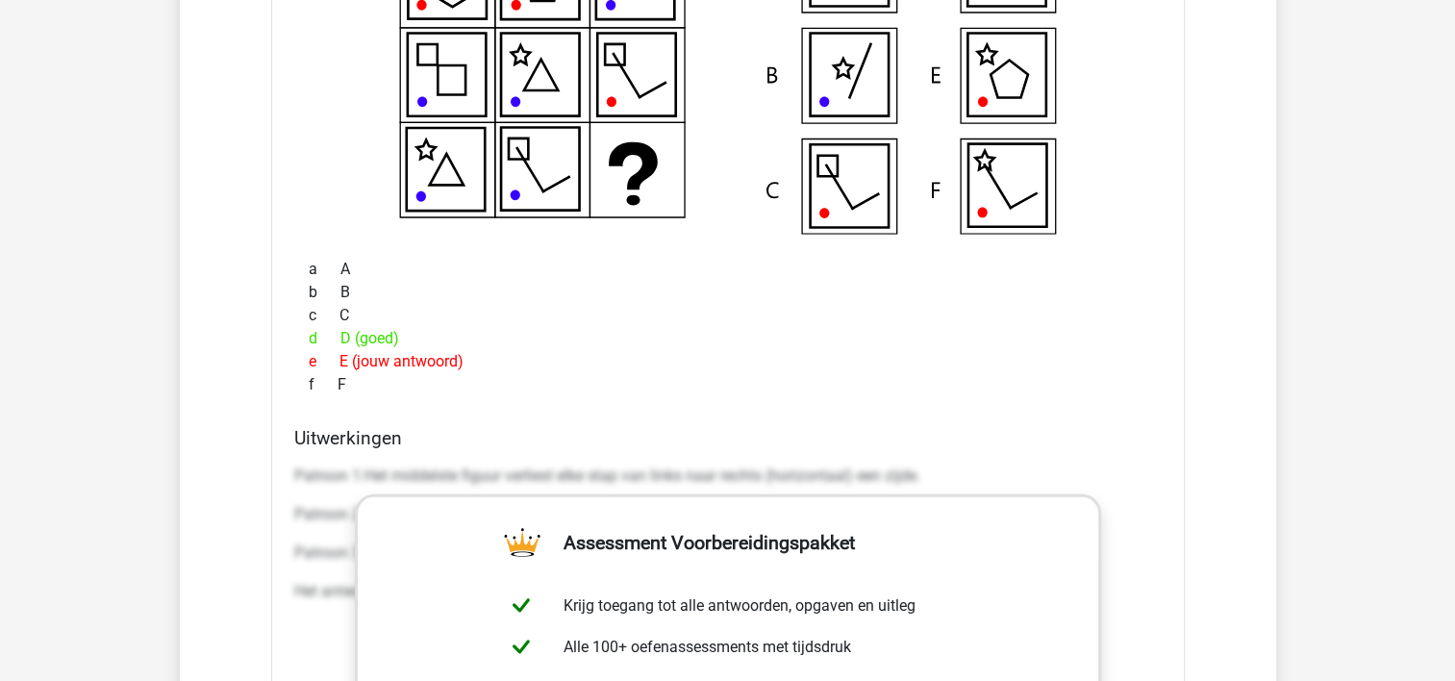
scroll to position [5389, 0]
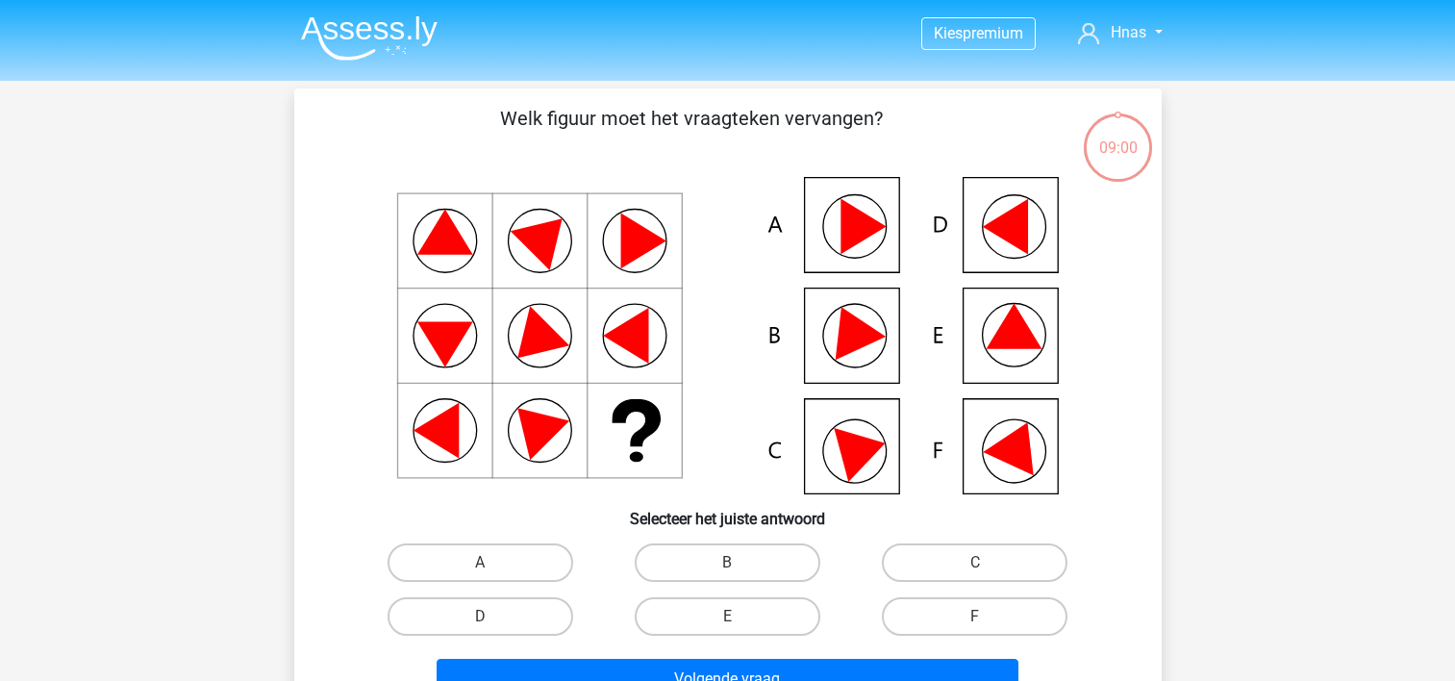
scroll to position [88, 0]
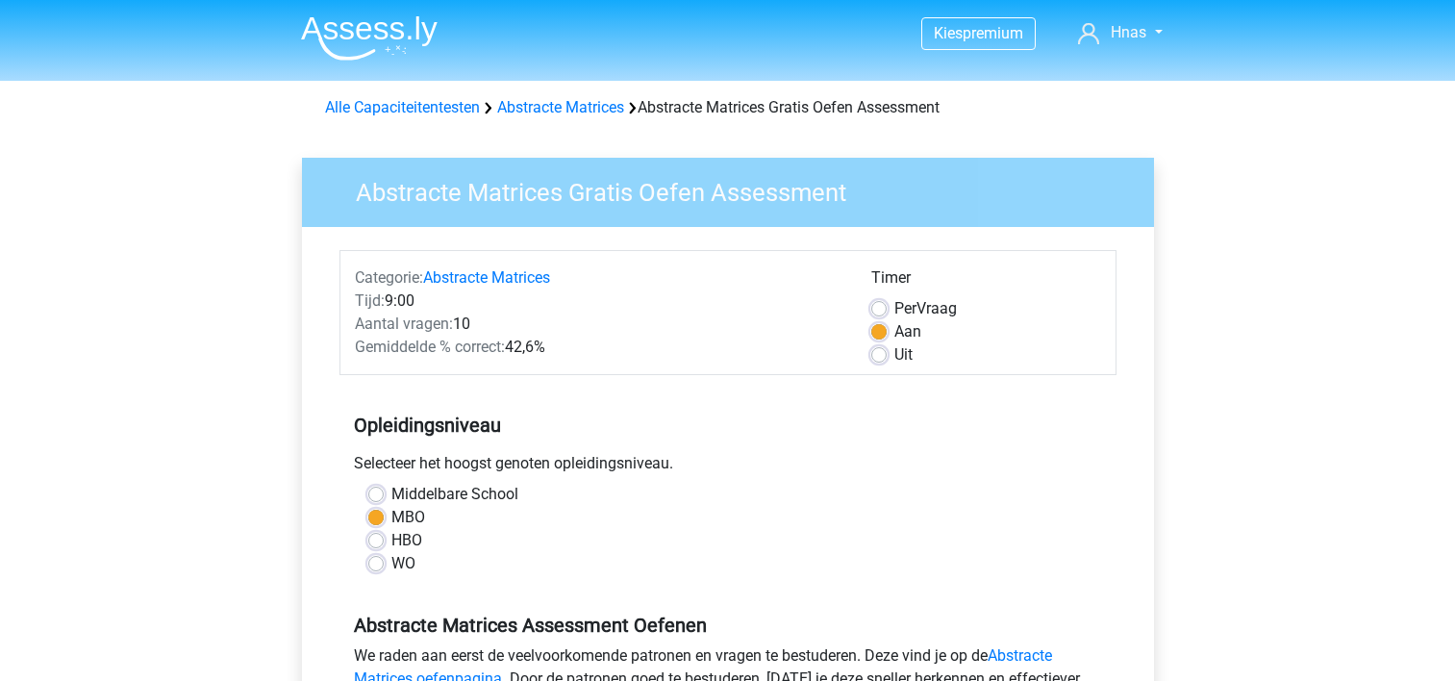
scroll to position [408, 0]
